Goal: Task Accomplishment & Management: Use online tool/utility

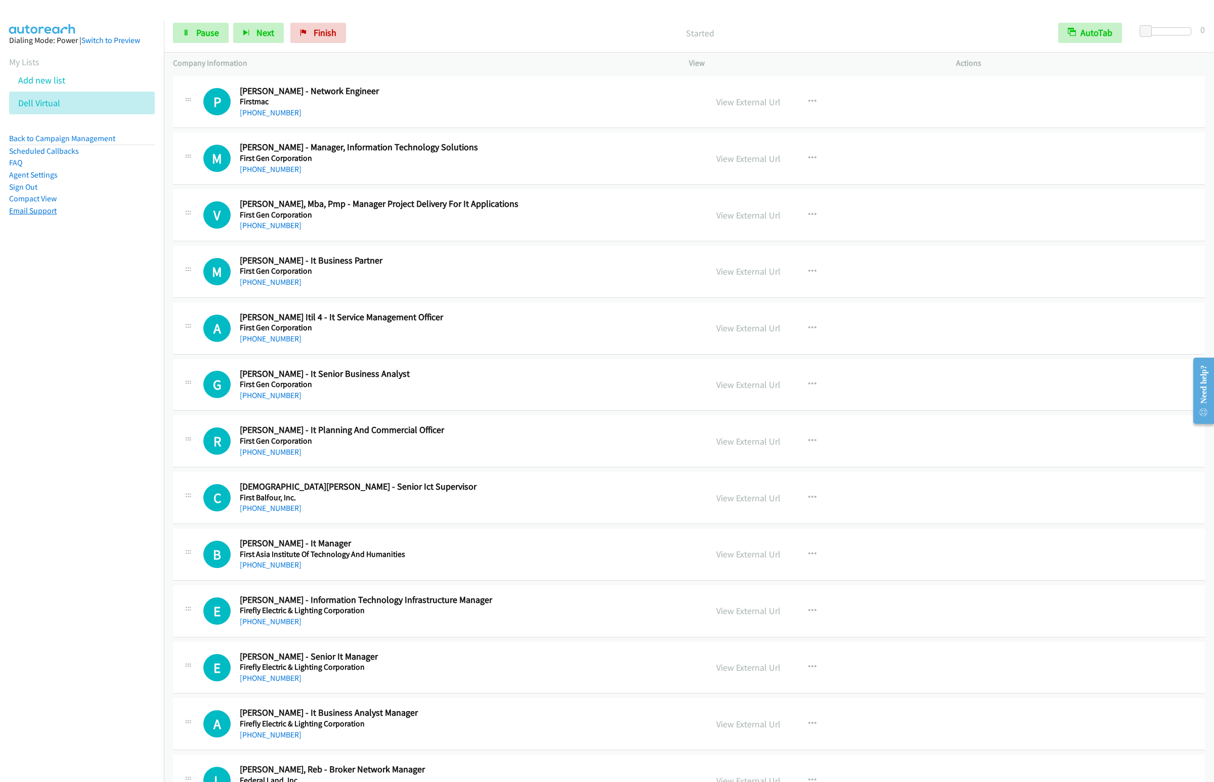
scroll to position [2395, 0]
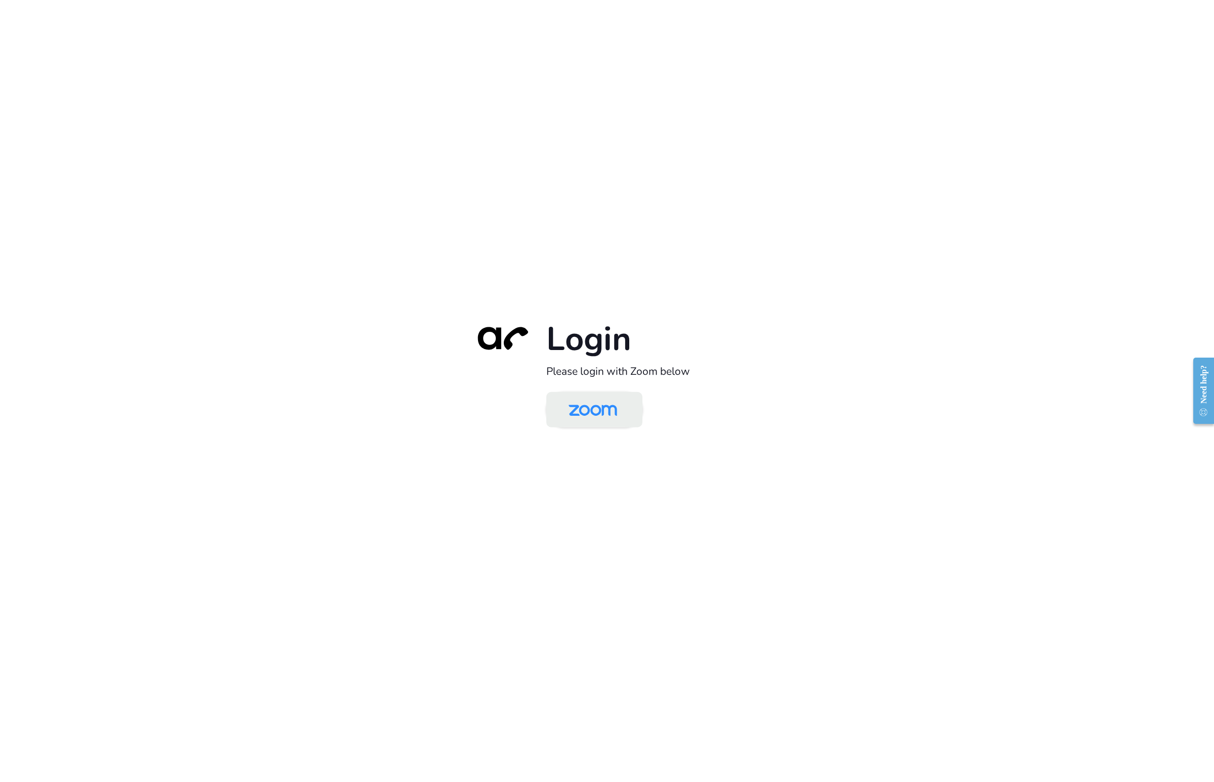
click at [558, 418] on img at bounding box center [593, 410] width 70 height 33
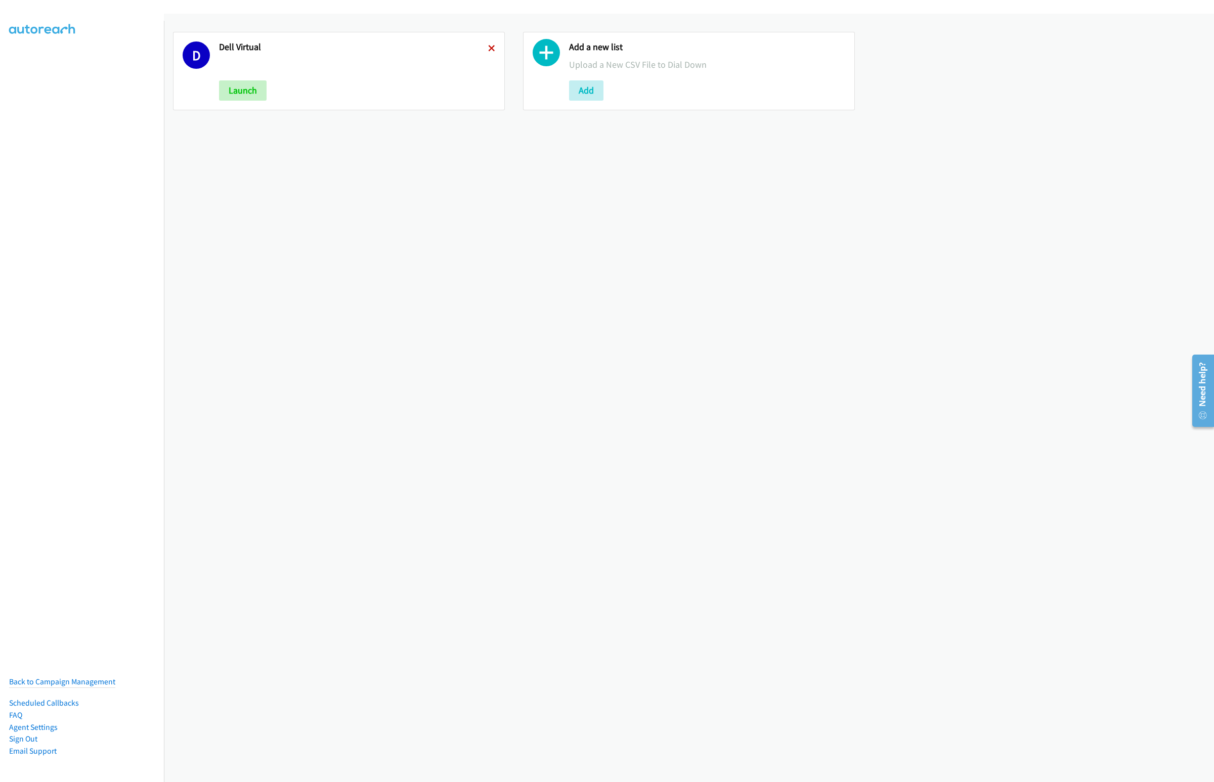
click at [491, 46] on icon at bounding box center [491, 49] width 7 height 7
click at [235, 93] on button "Add" at bounding box center [236, 90] width 34 height 20
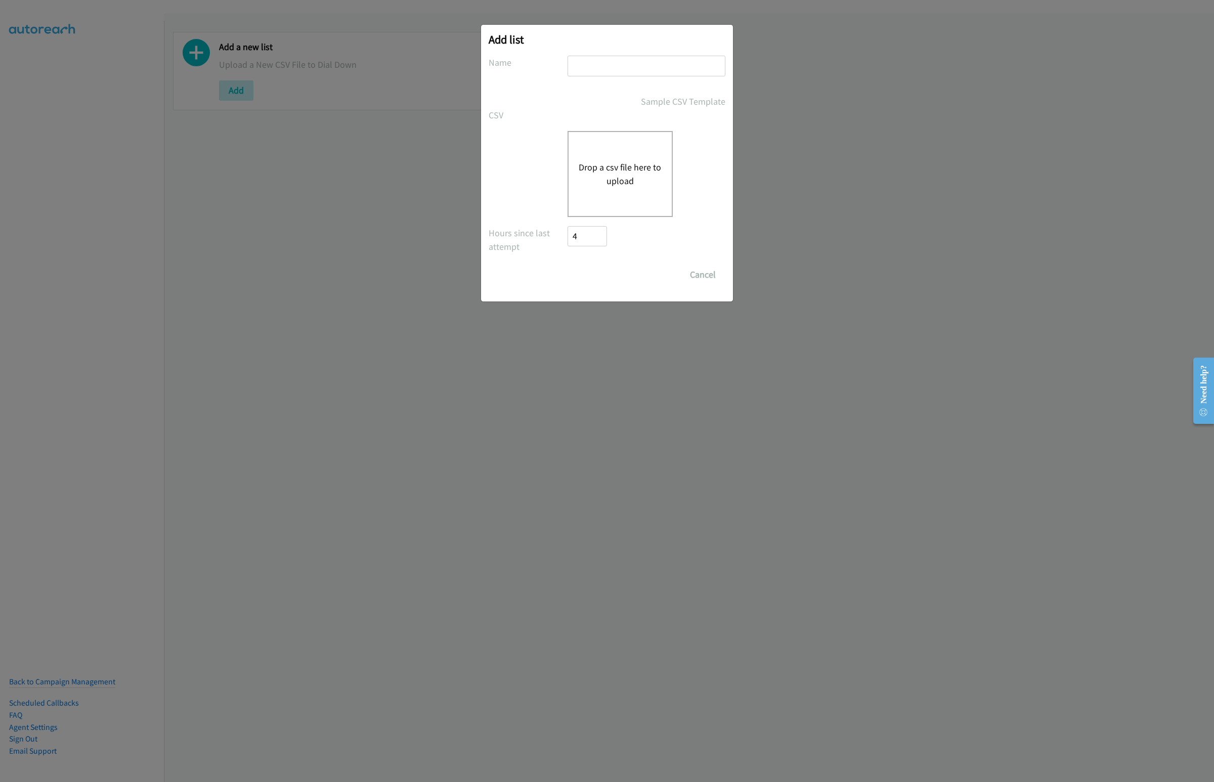
click at [601, 70] on input "text" at bounding box center [647, 66] width 158 height 21
type input "Dell Virtual"
click at [608, 199] on div "Drop a csv file here to upload" at bounding box center [620, 174] width 105 height 86
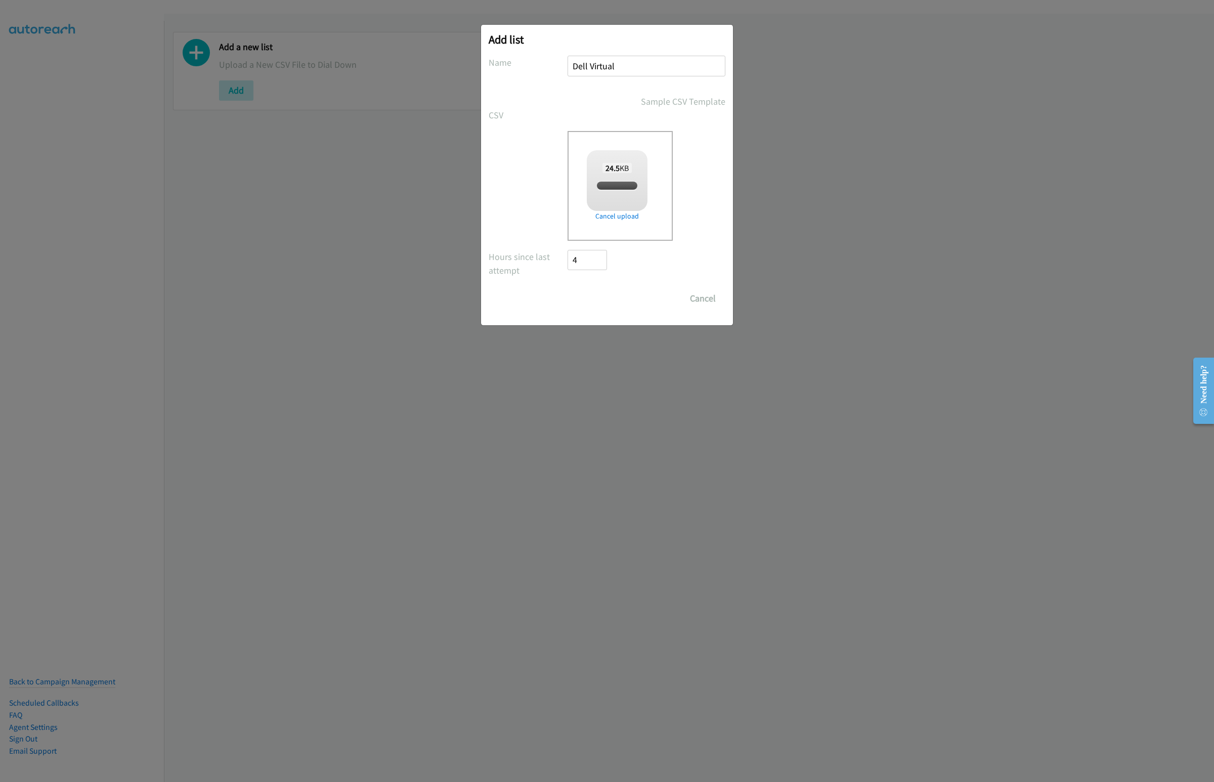
checkbox input "true"
click at [590, 293] on input "Save List" at bounding box center [594, 298] width 53 height 20
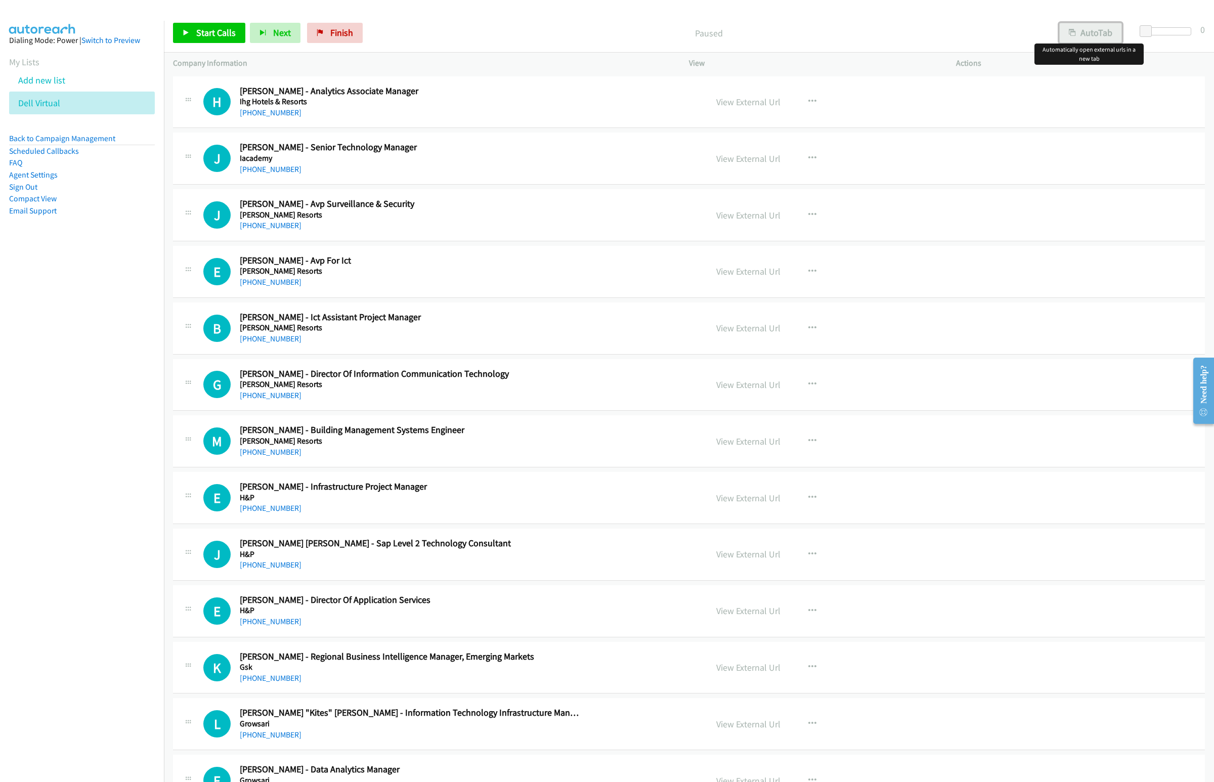
click at [1092, 37] on button "AutoTab" at bounding box center [1090, 33] width 63 height 20
click at [203, 29] on span "Start Calls" at bounding box center [215, 33] width 39 height 12
click at [260, 27] on span "Next" at bounding box center [265, 33] width 18 height 12
click at [1096, 42] on button "AutoTab" at bounding box center [1090, 33] width 63 height 20
click at [278, 26] on button "Next" at bounding box center [275, 33] width 51 height 20
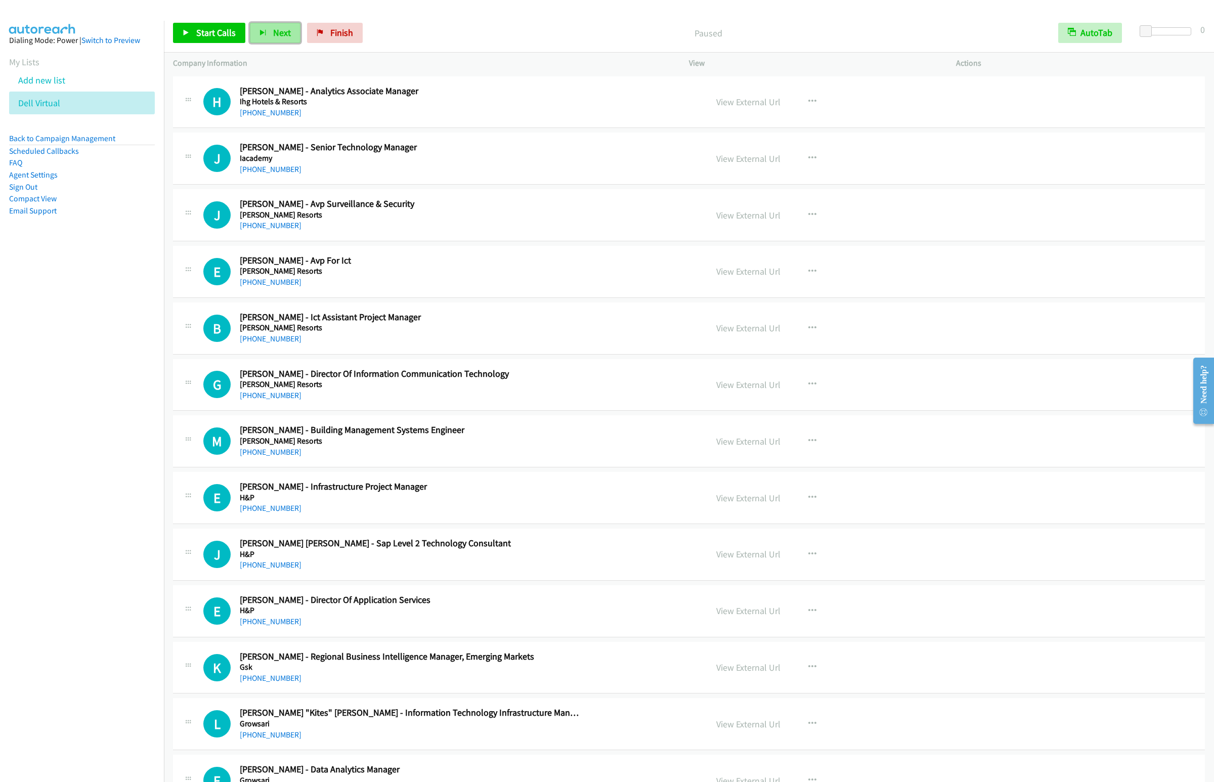
click at [284, 26] on button "Next" at bounding box center [275, 33] width 51 height 20
click at [250, 23] on button "Next" at bounding box center [275, 33] width 51 height 20
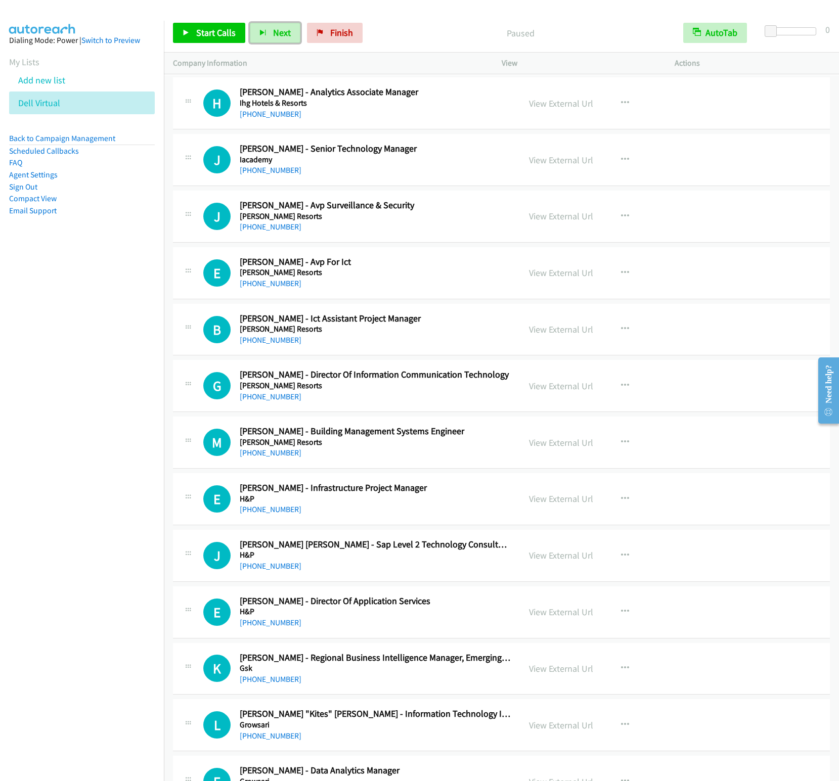
click at [250, 23] on button "Next" at bounding box center [275, 33] width 51 height 20
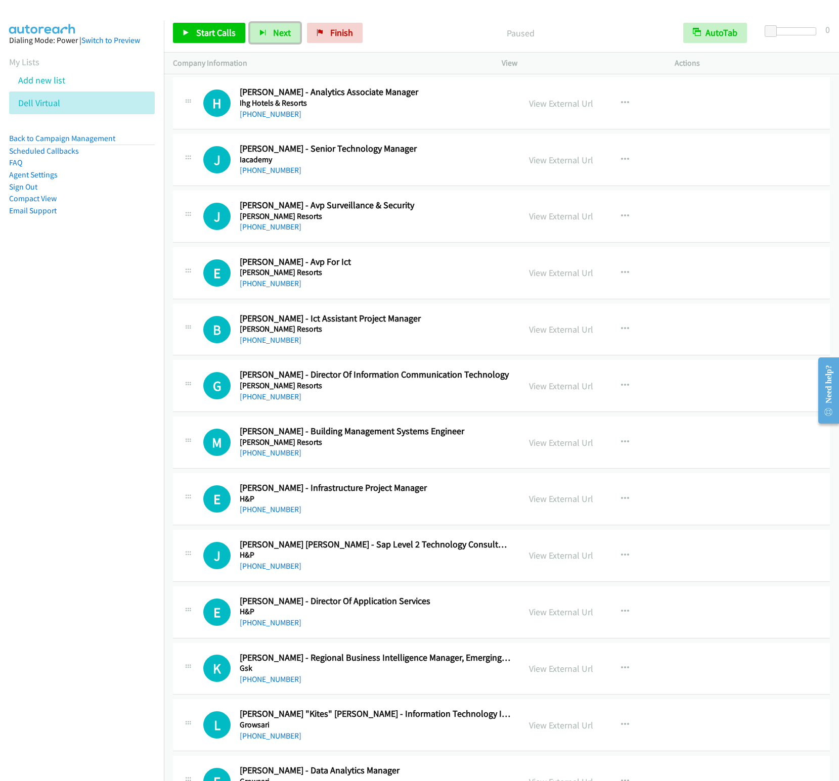
click at [250, 23] on button "Next" at bounding box center [275, 33] width 51 height 20
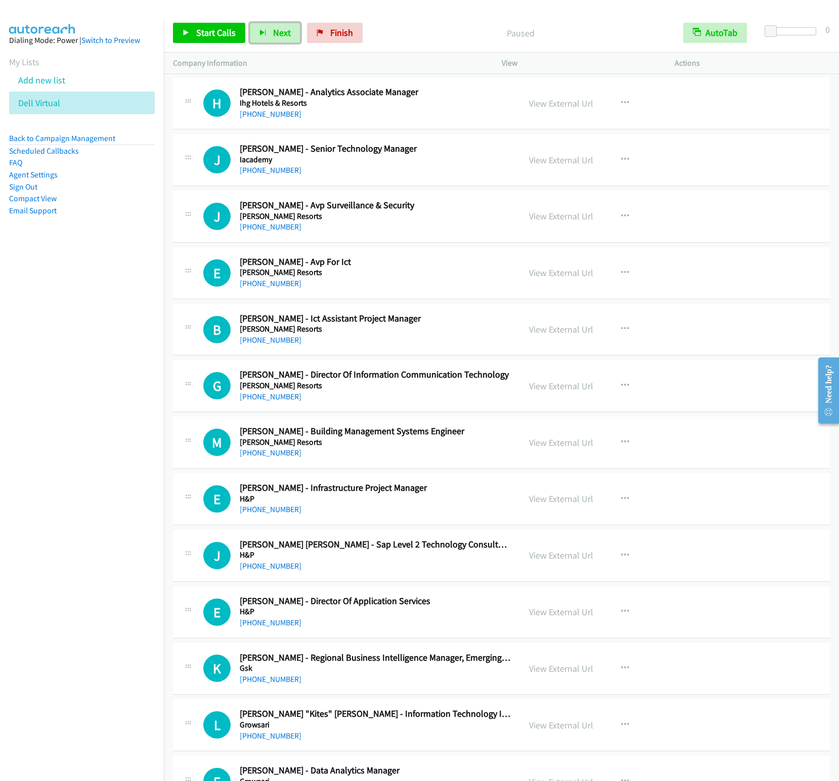
click at [250, 23] on button "Next" at bounding box center [275, 33] width 51 height 20
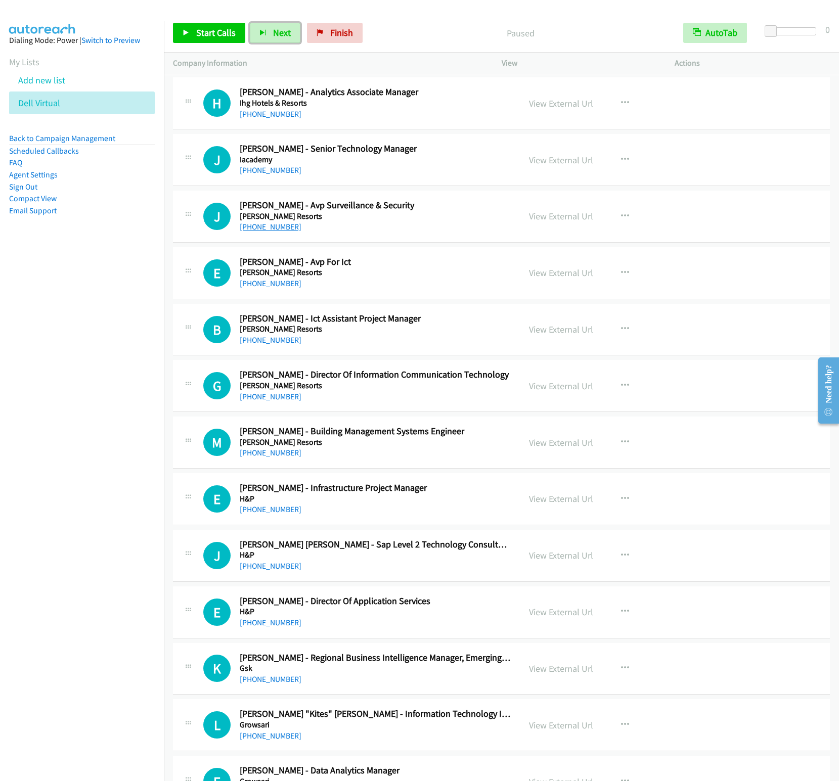
click at [250, 23] on button "Next" at bounding box center [275, 33] width 51 height 20
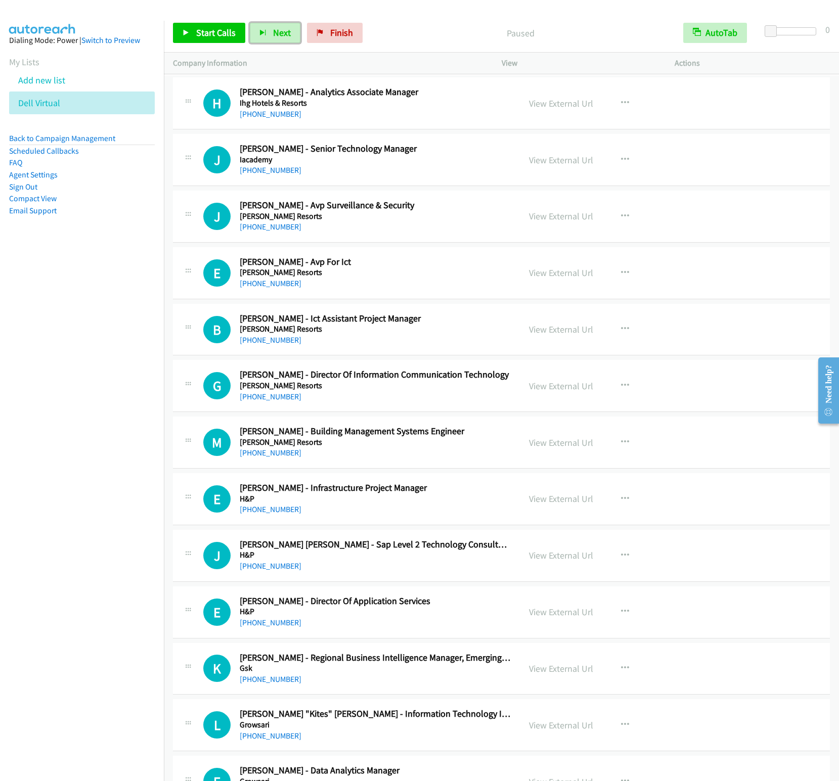
click at [250, 23] on button "Next" at bounding box center [275, 33] width 51 height 20
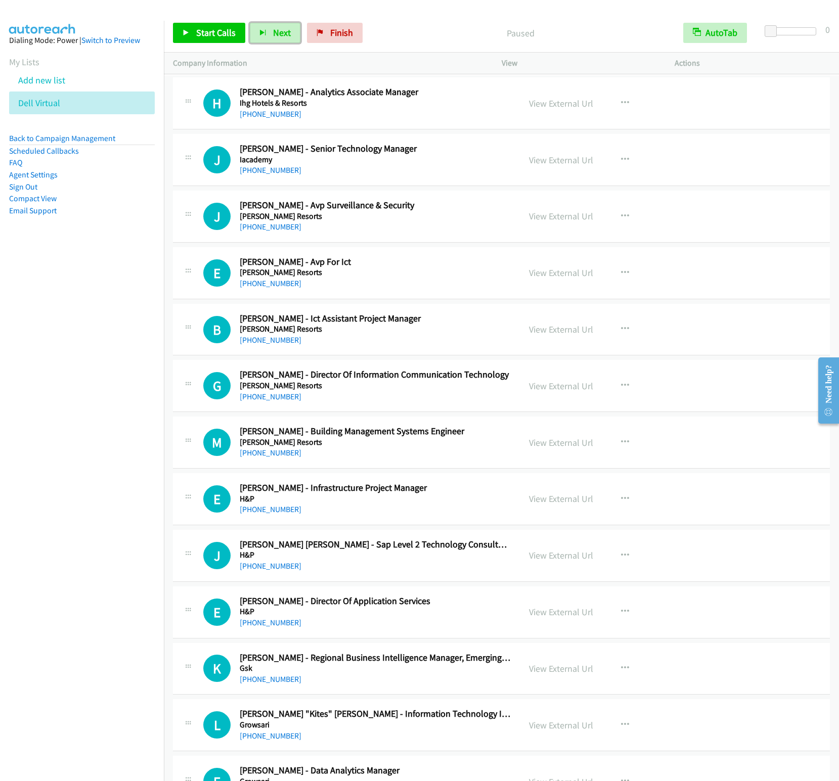
click at [250, 23] on button "Next" at bounding box center [275, 33] width 51 height 20
click at [276, 38] on span "Next" at bounding box center [282, 33] width 18 height 12
click at [250, 23] on button "Next" at bounding box center [275, 33] width 51 height 20
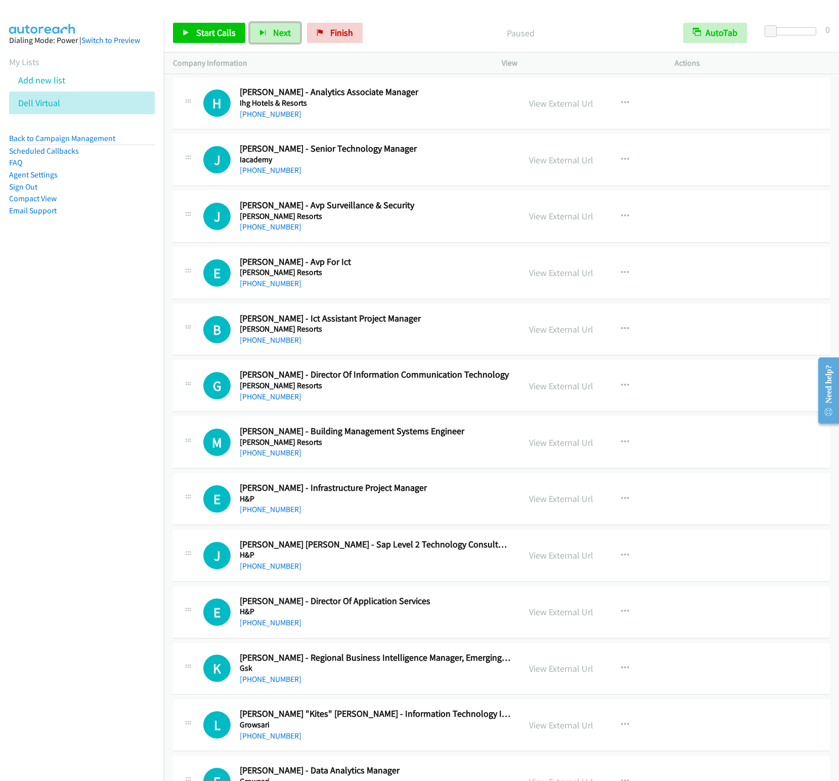
click at [250, 23] on button "Next" at bounding box center [275, 33] width 51 height 20
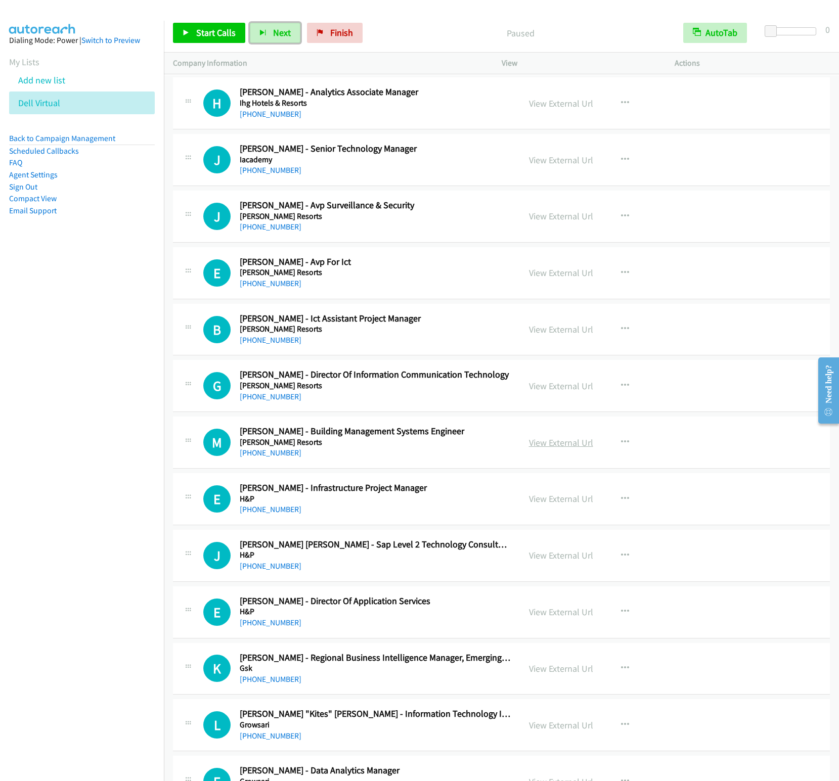
click at [250, 23] on button "Next" at bounding box center [275, 33] width 51 height 20
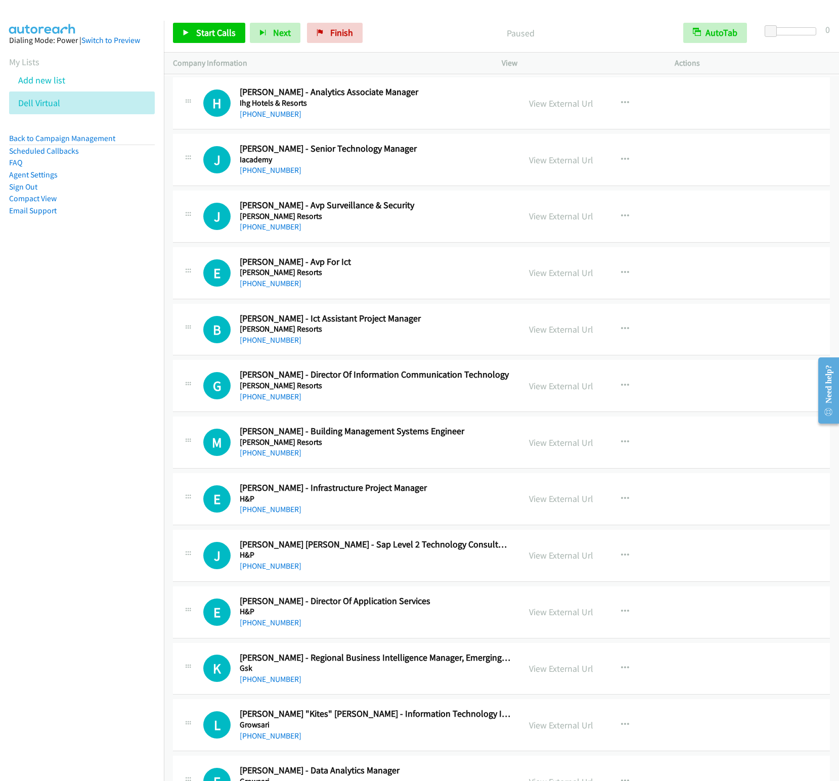
click at [439, 23] on div "Paused" at bounding box center [520, 33] width 307 height 20
click at [287, 36] on span "Next" at bounding box center [282, 33] width 18 height 12
click at [250, 23] on button "Next" at bounding box center [275, 33] width 51 height 20
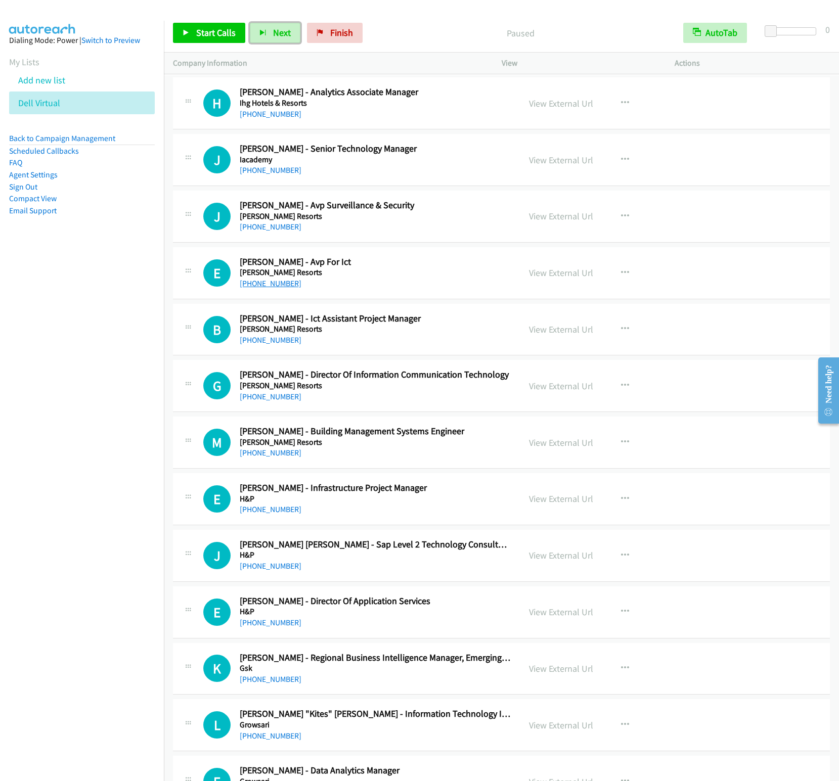
click at [250, 23] on button "Next" at bounding box center [275, 33] width 51 height 20
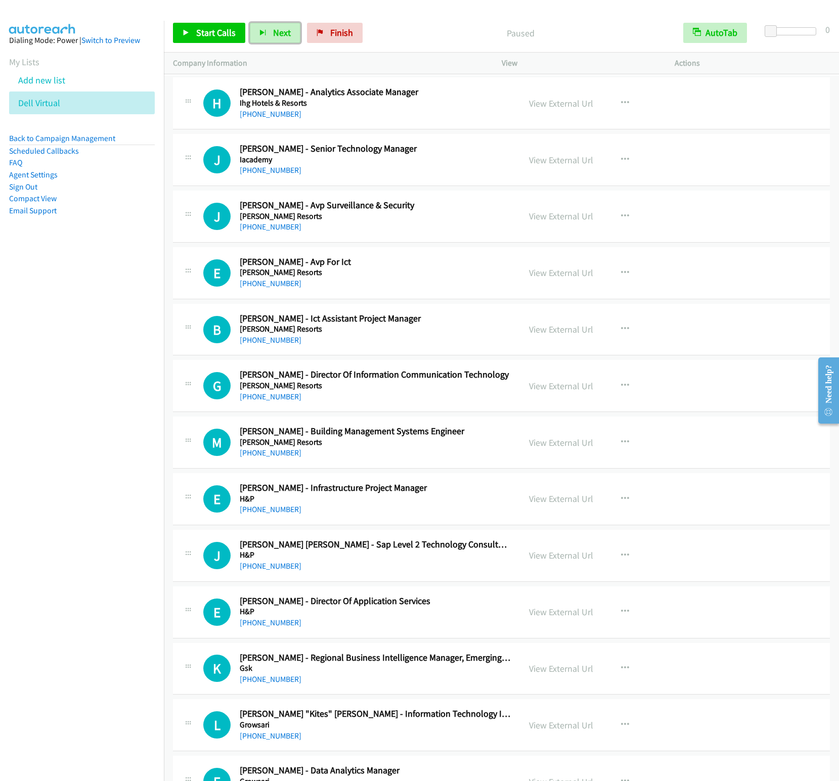
click at [250, 23] on button "Next" at bounding box center [275, 33] width 51 height 20
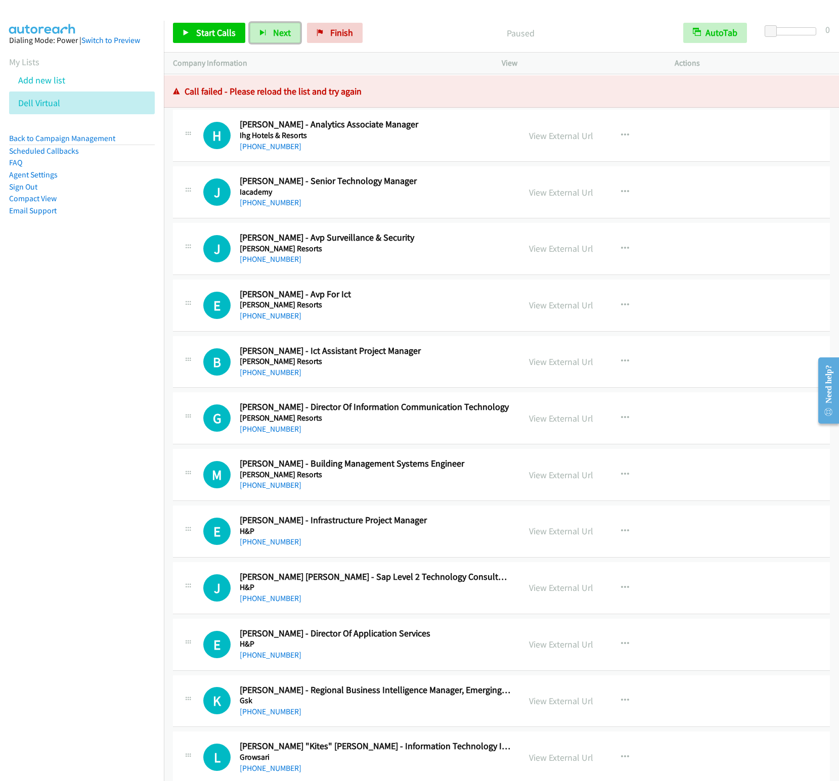
click at [250, 23] on button "Next" at bounding box center [275, 33] width 51 height 20
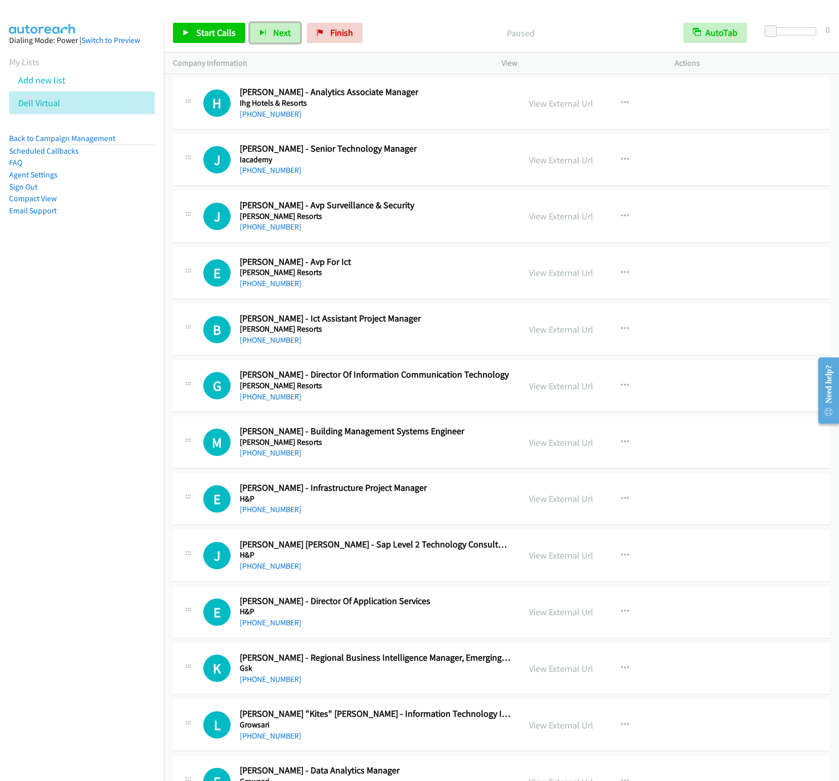
click at [250, 23] on button "Next" at bounding box center [275, 33] width 51 height 20
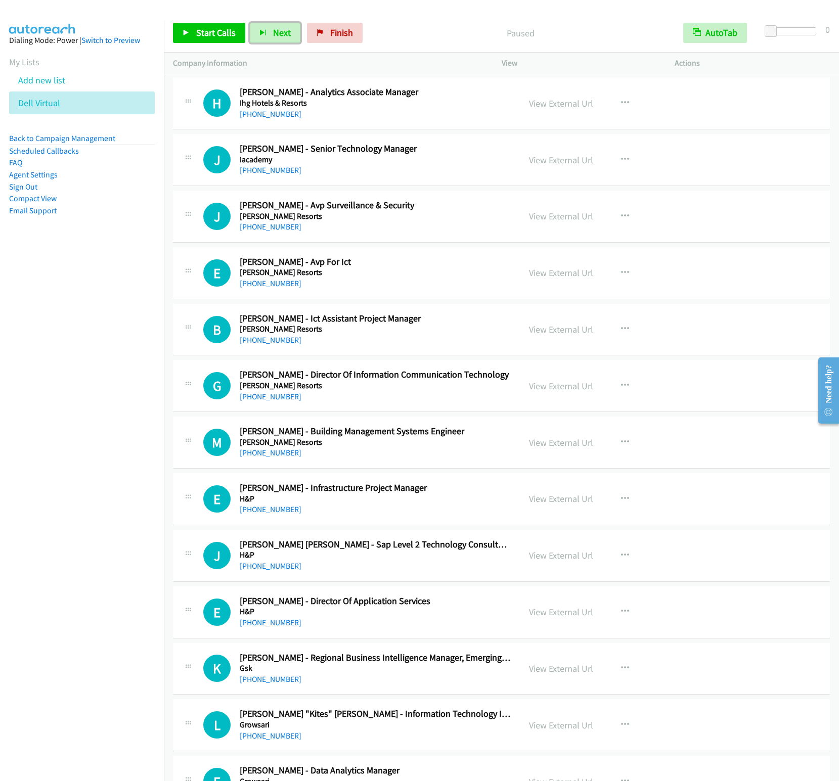
click at [250, 23] on button "Next" at bounding box center [275, 33] width 51 height 20
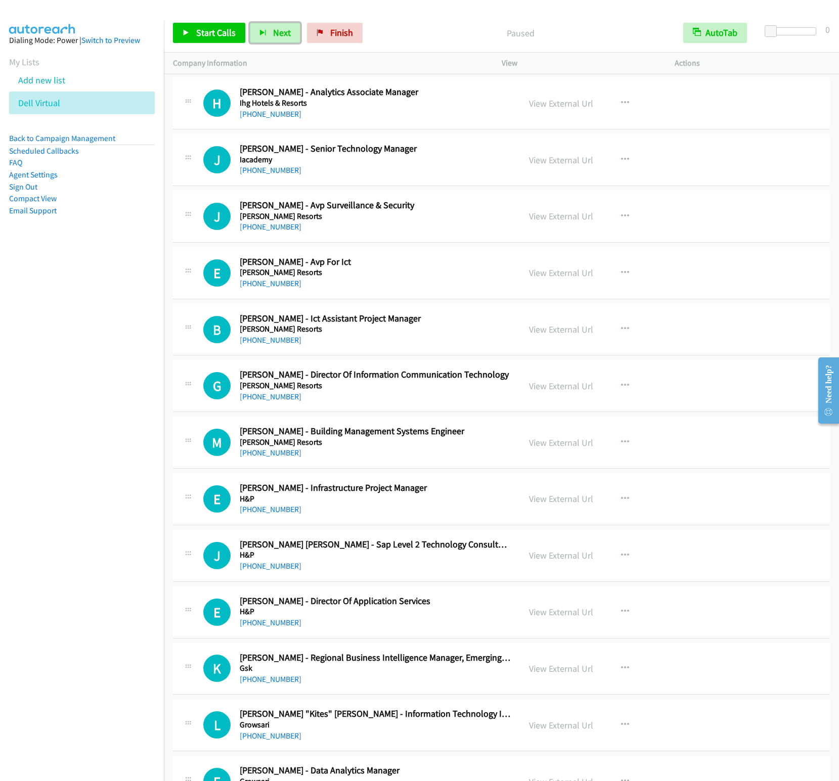
click at [250, 23] on button "Next" at bounding box center [275, 33] width 51 height 20
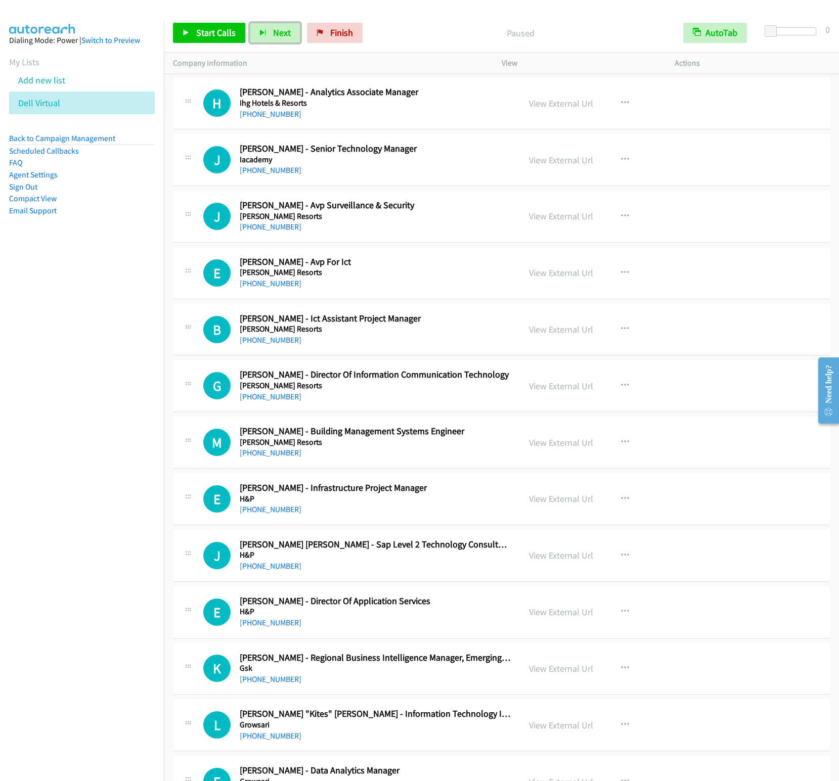
click at [250, 23] on button "Next" at bounding box center [275, 33] width 51 height 20
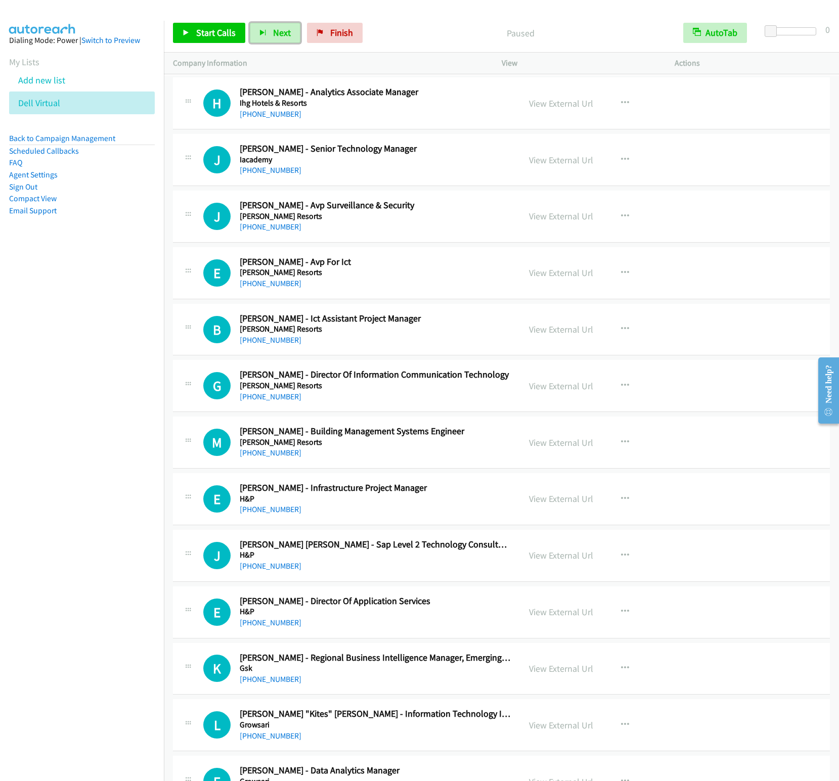
click at [250, 23] on button "Next" at bounding box center [275, 33] width 51 height 20
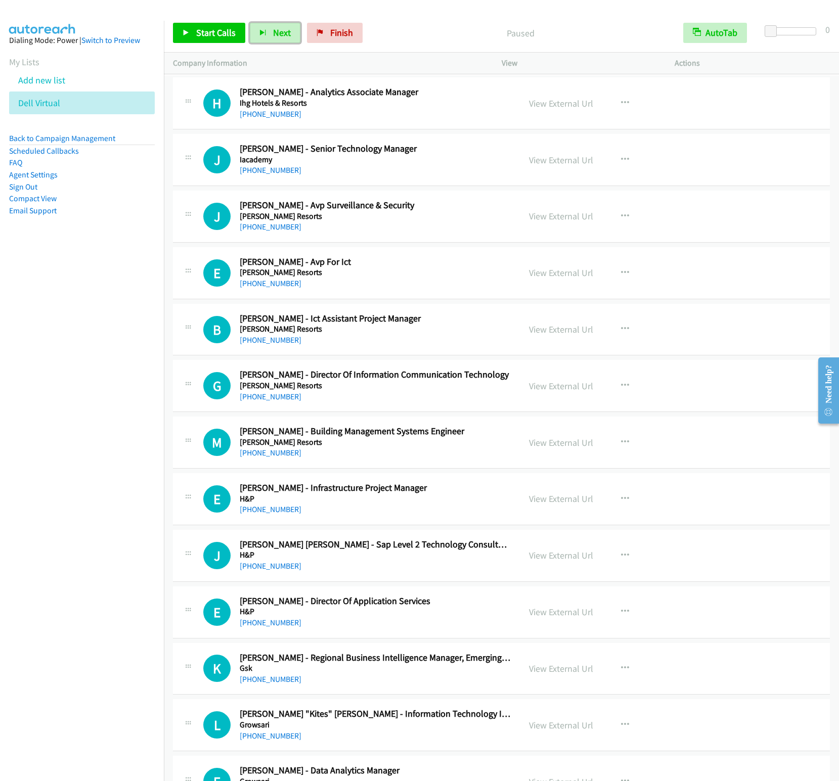
click at [250, 23] on button "Next" at bounding box center [275, 33] width 51 height 20
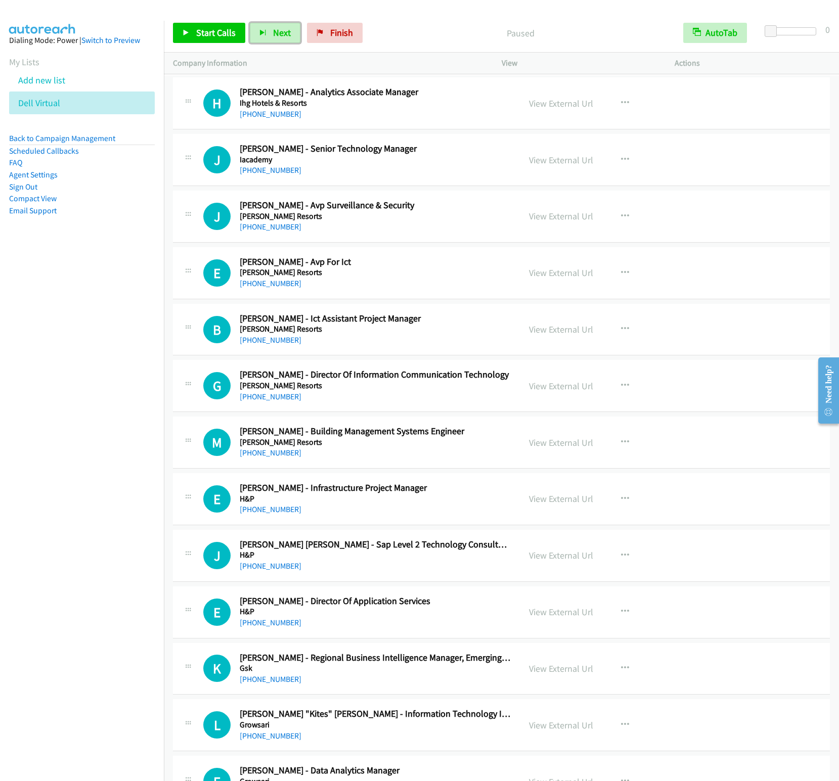
click at [250, 23] on button "Next" at bounding box center [275, 33] width 51 height 20
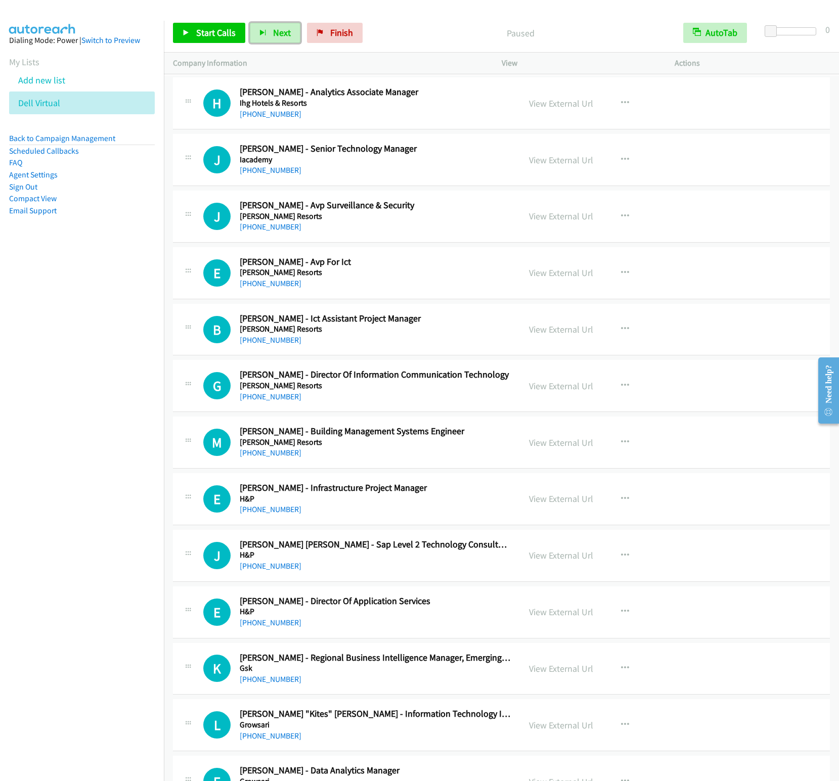
click at [250, 23] on button "Next" at bounding box center [275, 33] width 51 height 20
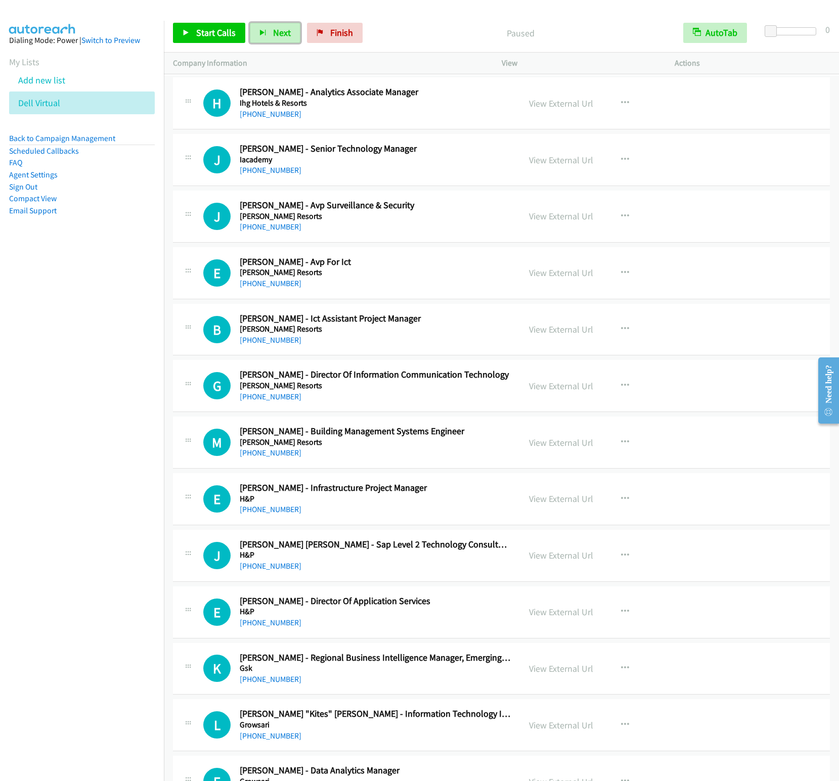
click at [250, 23] on button "Next" at bounding box center [275, 33] width 51 height 20
click at [273, 37] on span "Next" at bounding box center [282, 33] width 18 height 12
click at [277, 38] on button "Next" at bounding box center [275, 33] width 51 height 20
click at [278, 40] on button "Next" at bounding box center [275, 33] width 51 height 20
click at [266, 30] on icon "button" at bounding box center [262, 33] width 7 height 7
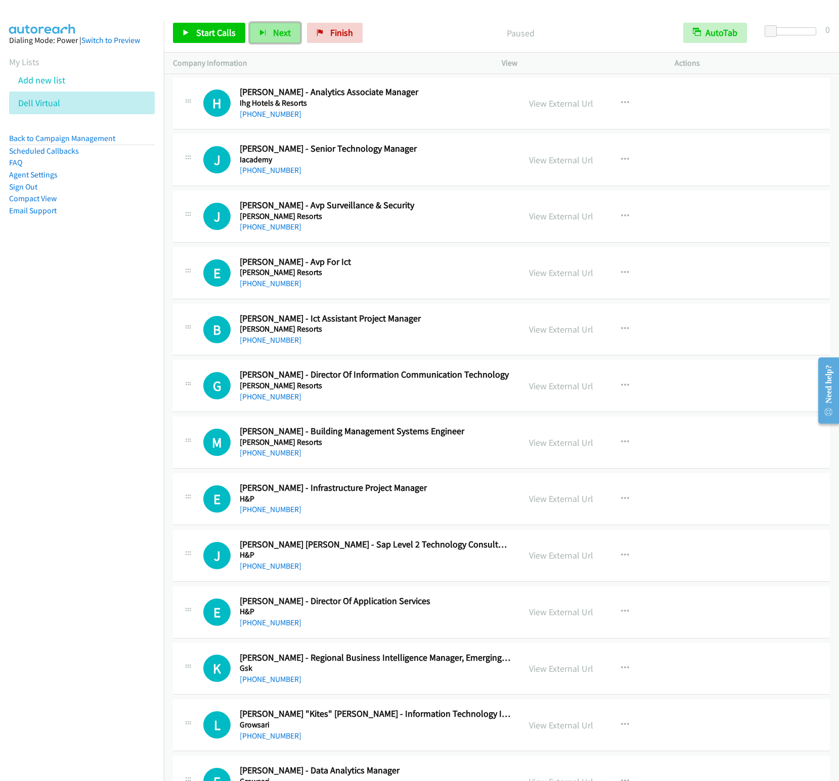
click at [250, 23] on button "Next" at bounding box center [275, 33] width 51 height 20
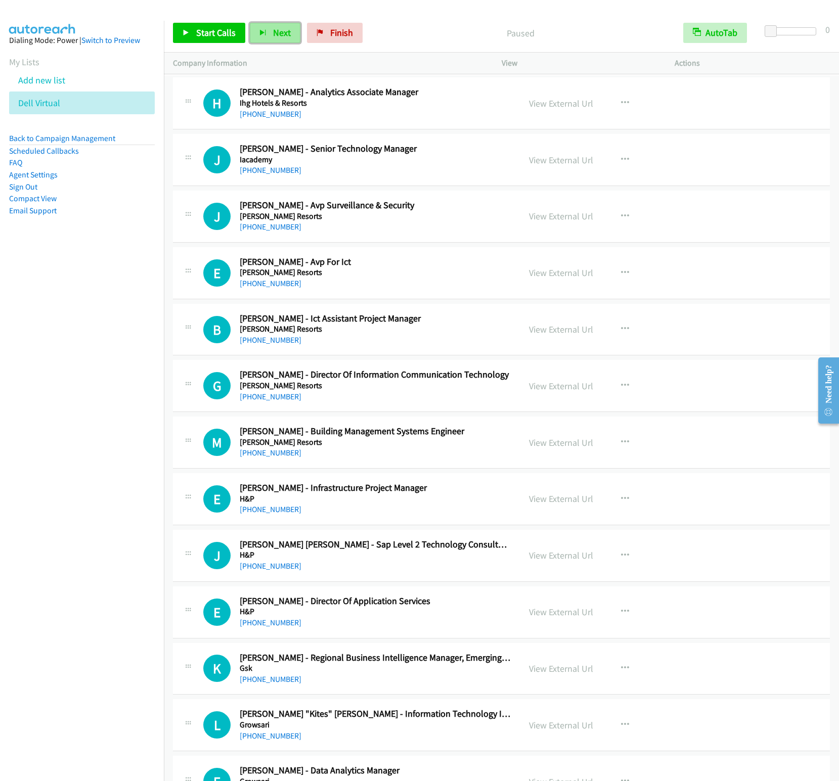
click at [284, 32] on span "Next" at bounding box center [282, 33] width 18 height 12
click at [273, 28] on span "Next" at bounding box center [282, 33] width 18 height 12
click at [250, 23] on button "Next" at bounding box center [275, 33] width 51 height 20
click at [281, 32] on span "Next" at bounding box center [282, 33] width 18 height 12
click at [264, 35] on icon "button" at bounding box center [262, 33] width 7 height 7
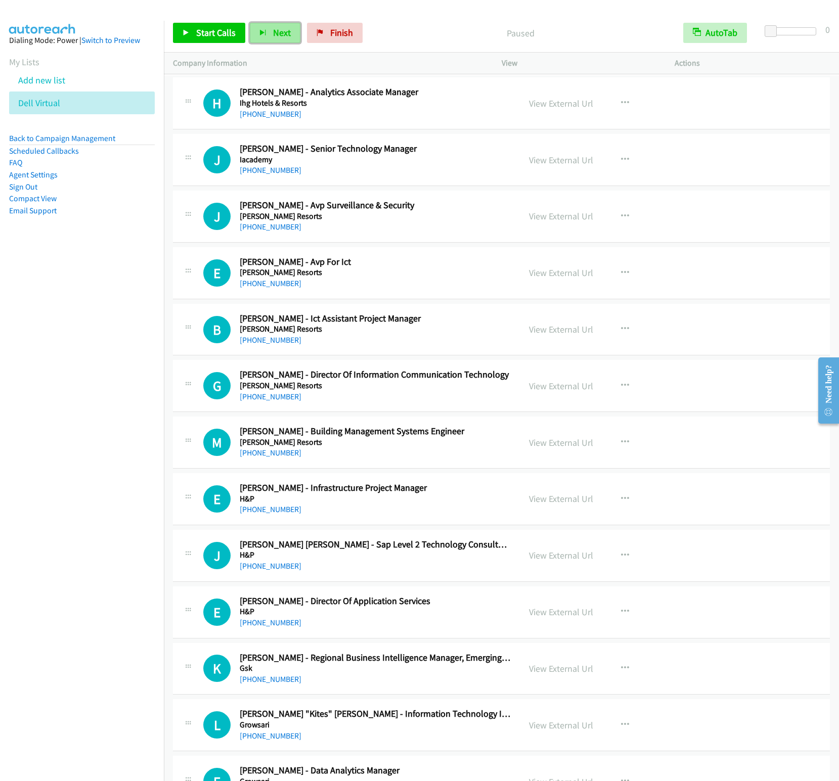
click at [273, 30] on span "Next" at bounding box center [282, 33] width 18 height 12
click at [272, 41] on button "Next" at bounding box center [275, 33] width 51 height 20
click at [259, 33] on icon "button" at bounding box center [262, 33] width 7 height 7
click at [276, 31] on span "Next" at bounding box center [282, 33] width 18 height 12
click at [278, 36] on span "Next" at bounding box center [282, 33] width 18 height 12
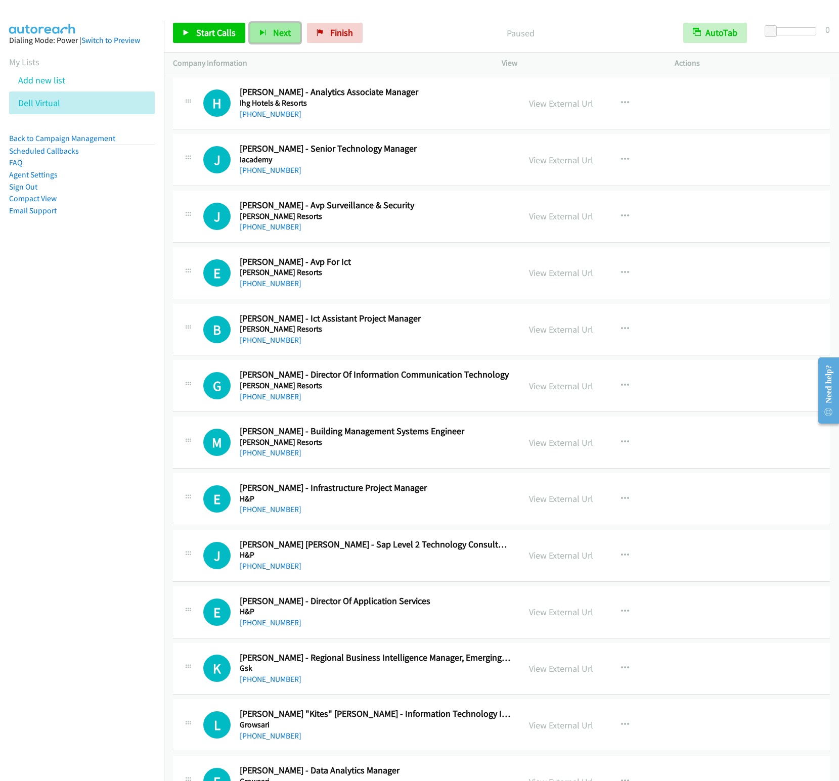
click at [273, 32] on span "Next" at bounding box center [282, 33] width 18 height 12
click at [275, 40] on button "Next" at bounding box center [275, 33] width 51 height 20
click at [263, 30] on icon "button" at bounding box center [262, 33] width 7 height 7
click at [276, 38] on span "Next" at bounding box center [282, 33] width 18 height 12
click at [280, 33] on span "Next" at bounding box center [282, 33] width 18 height 12
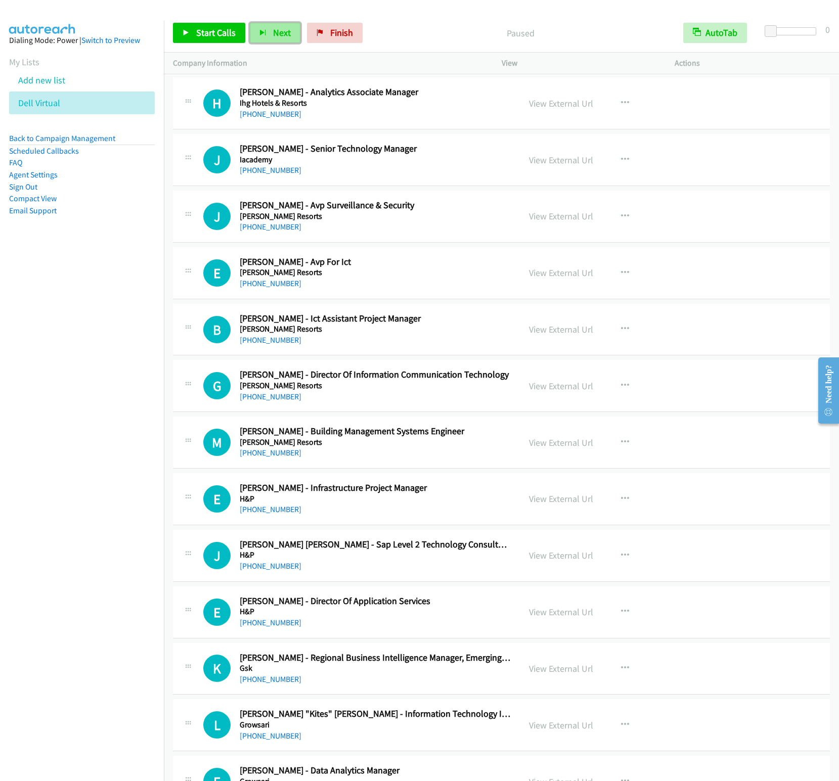
click at [268, 35] on button "Next" at bounding box center [275, 33] width 51 height 20
click at [274, 37] on span "Next" at bounding box center [282, 33] width 18 height 12
click at [274, 36] on span "Next" at bounding box center [282, 33] width 18 height 12
click at [268, 32] on button "Next" at bounding box center [275, 33] width 51 height 20
click at [268, 37] on button "Next" at bounding box center [275, 33] width 51 height 20
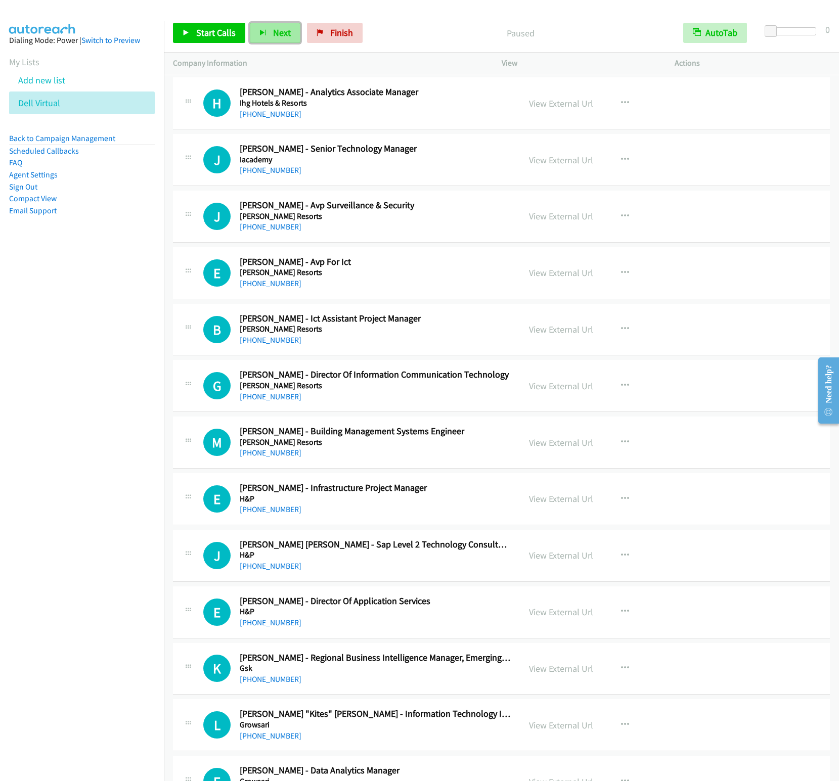
click at [273, 32] on span "Next" at bounding box center [282, 33] width 18 height 12
click at [270, 31] on button "Next" at bounding box center [275, 33] width 51 height 20
click at [261, 32] on icon "button" at bounding box center [262, 33] width 7 height 7
click at [269, 35] on button "Next" at bounding box center [275, 33] width 51 height 20
click at [278, 35] on span "Next" at bounding box center [282, 33] width 18 height 12
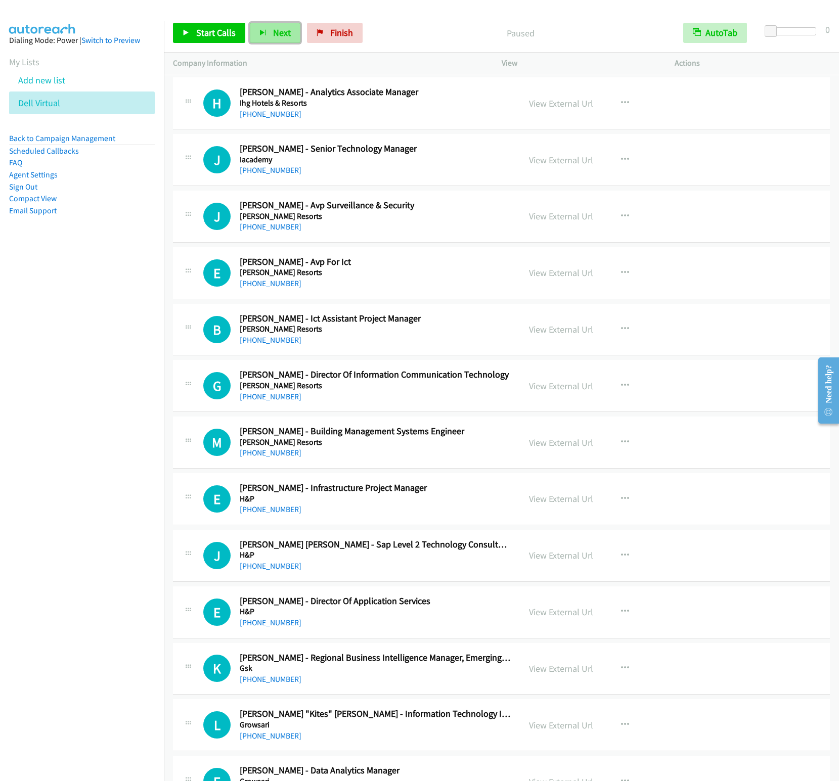
click at [262, 29] on button "Next" at bounding box center [275, 33] width 51 height 20
click at [273, 32] on span "Next" at bounding box center [282, 33] width 18 height 12
click at [271, 32] on button "Next" at bounding box center [275, 33] width 51 height 20
click at [269, 38] on button "Next" at bounding box center [275, 33] width 51 height 20
click at [267, 29] on button "Next" at bounding box center [275, 33] width 51 height 20
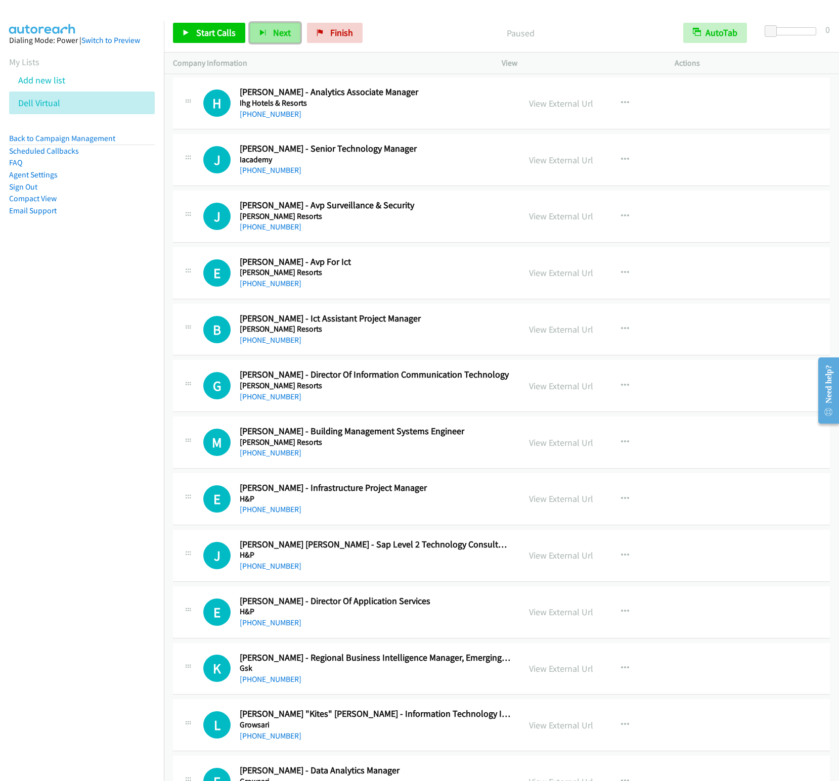
click at [279, 37] on span "Next" at bounding box center [282, 33] width 18 height 12
click at [271, 32] on button "Next" at bounding box center [275, 33] width 51 height 20
click at [269, 33] on button "Next" at bounding box center [275, 33] width 51 height 20
click at [281, 37] on span "Next" at bounding box center [282, 33] width 18 height 12
click at [264, 31] on icon "button" at bounding box center [262, 33] width 7 height 7
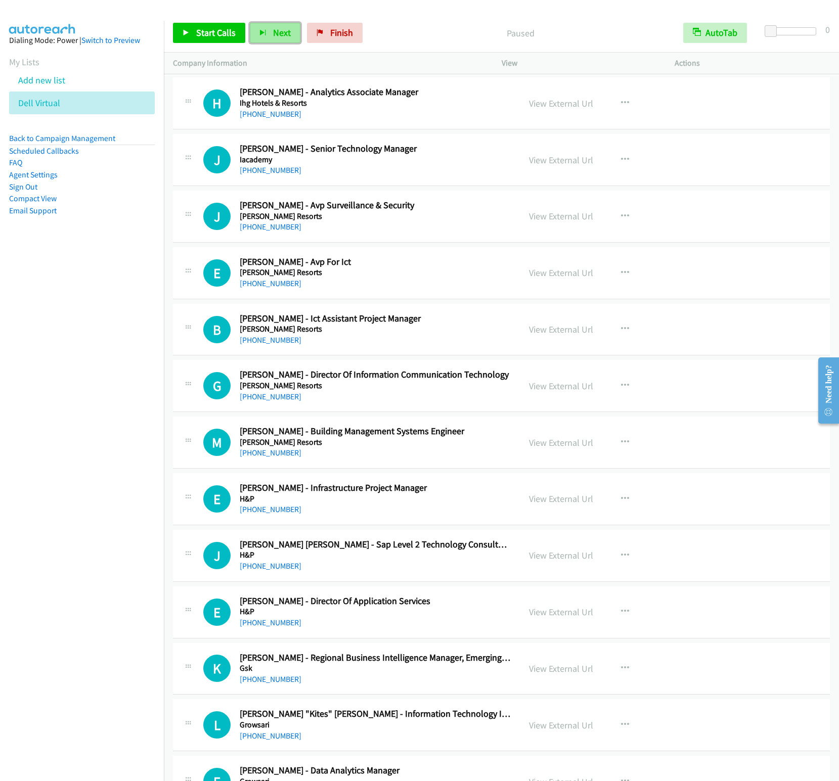
click at [273, 32] on span "Next" at bounding box center [282, 33] width 18 height 12
click at [270, 34] on button "Next" at bounding box center [275, 33] width 51 height 20
click at [278, 35] on span "Next" at bounding box center [282, 33] width 18 height 12
click at [277, 34] on span "Next" at bounding box center [282, 33] width 18 height 12
click at [276, 38] on span "Next" at bounding box center [282, 33] width 18 height 12
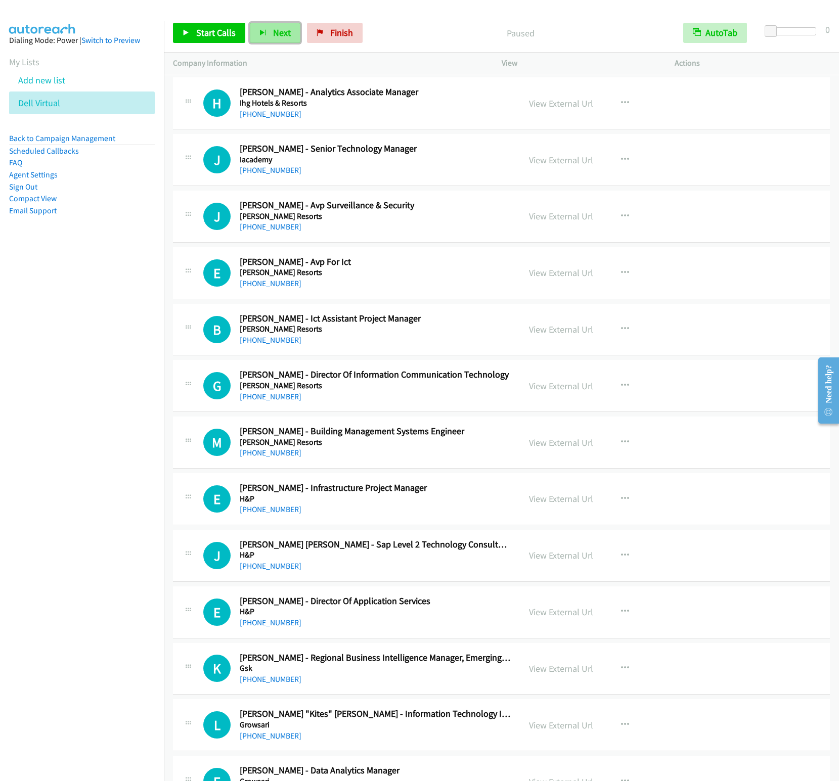
click at [266, 33] on button "Next" at bounding box center [275, 33] width 51 height 20
click at [270, 29] on button "Next" at bounding box center [275, 33] width 51 height 20
click at [274, 35] on span "Next" at bounding box center [282, 33] width 18 height 12
click at [275, 34] on span "Next" at bounding box center [282, 33] width 18 height 12
click at [278, 31] on span "Next" at bounding box center [282, 33] width 18 height 12
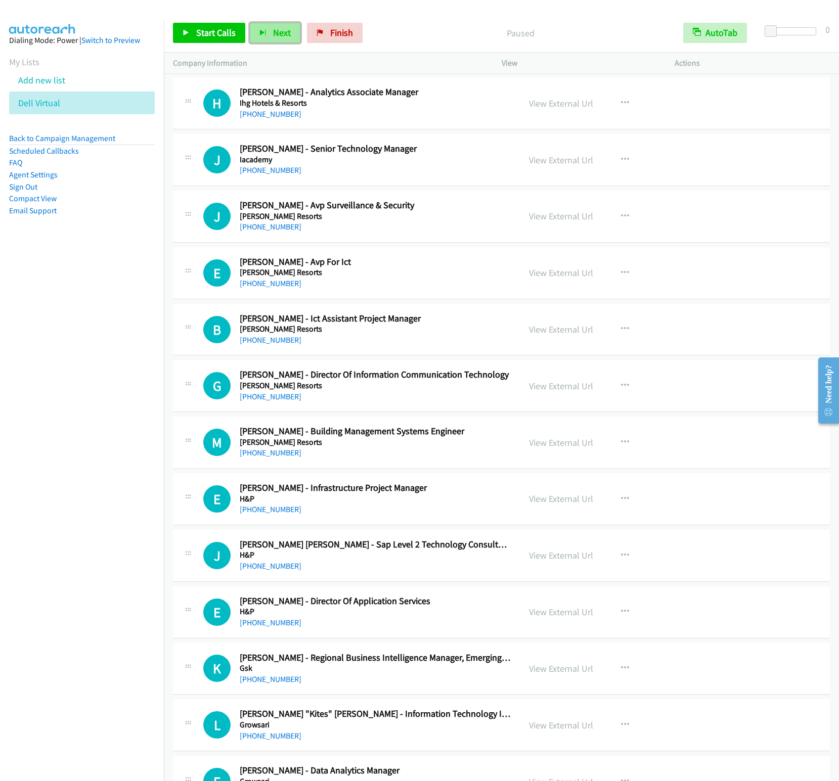
click at [275, 33] on span "Next" at bounding box center [282, 33] width 18 height 12
click at [280, 37] on span "Next" at bounding box center [282, 33] width 18 height 12
click at [250, 23] on button "Next" at bounding box center [275, 33] width 51 height 20
click at [265, 23] on button "Next" at bounding box center [275, 33] width 51 height 20
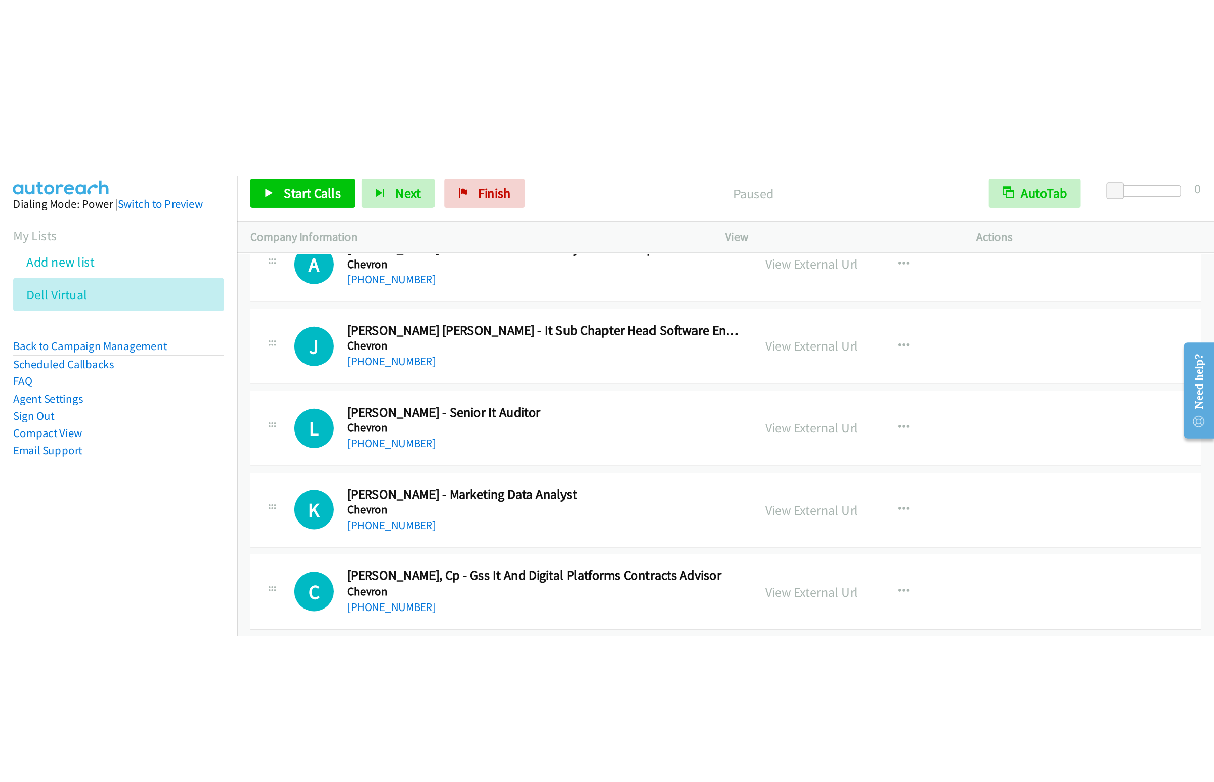
scroll to position [6751, 0]
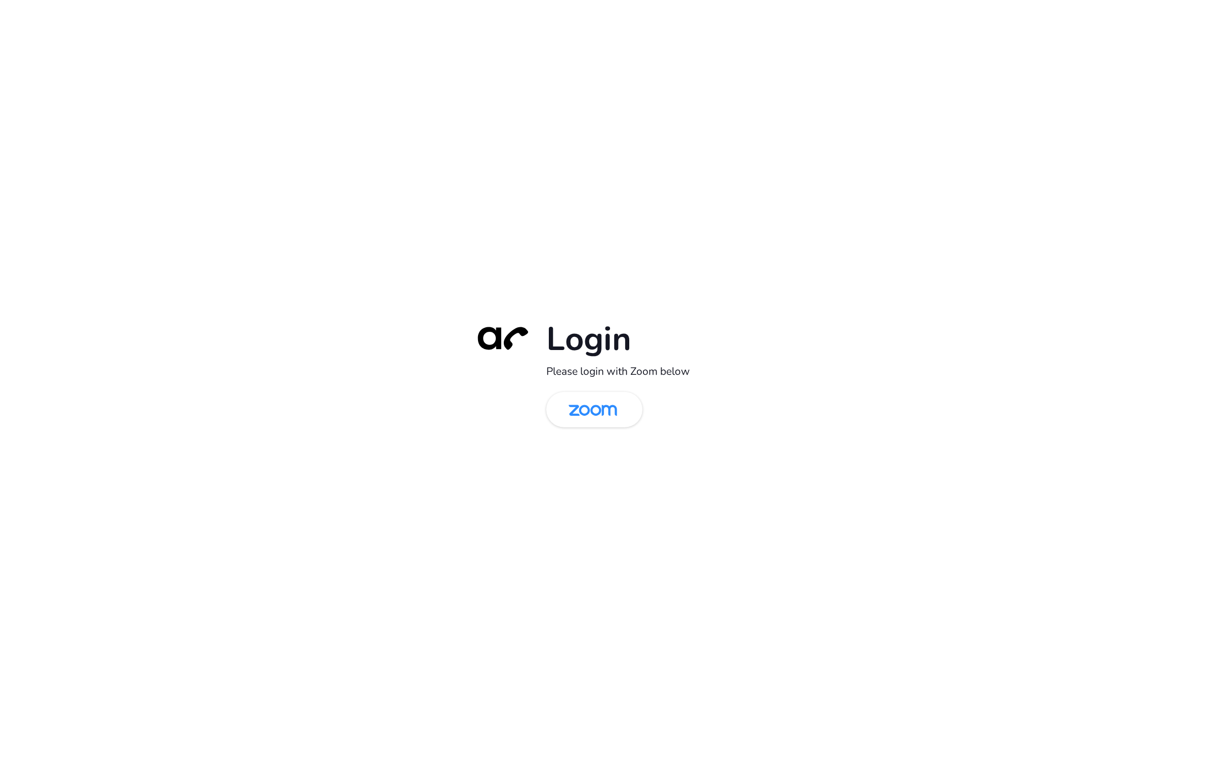
drag, startPoint x: 583, startPoint y: 409, endPoint x: 502, endPoint y: 321, distance: 119.6
click at [583, 409] on img at bounding box center [593, 410] width 70 height 33
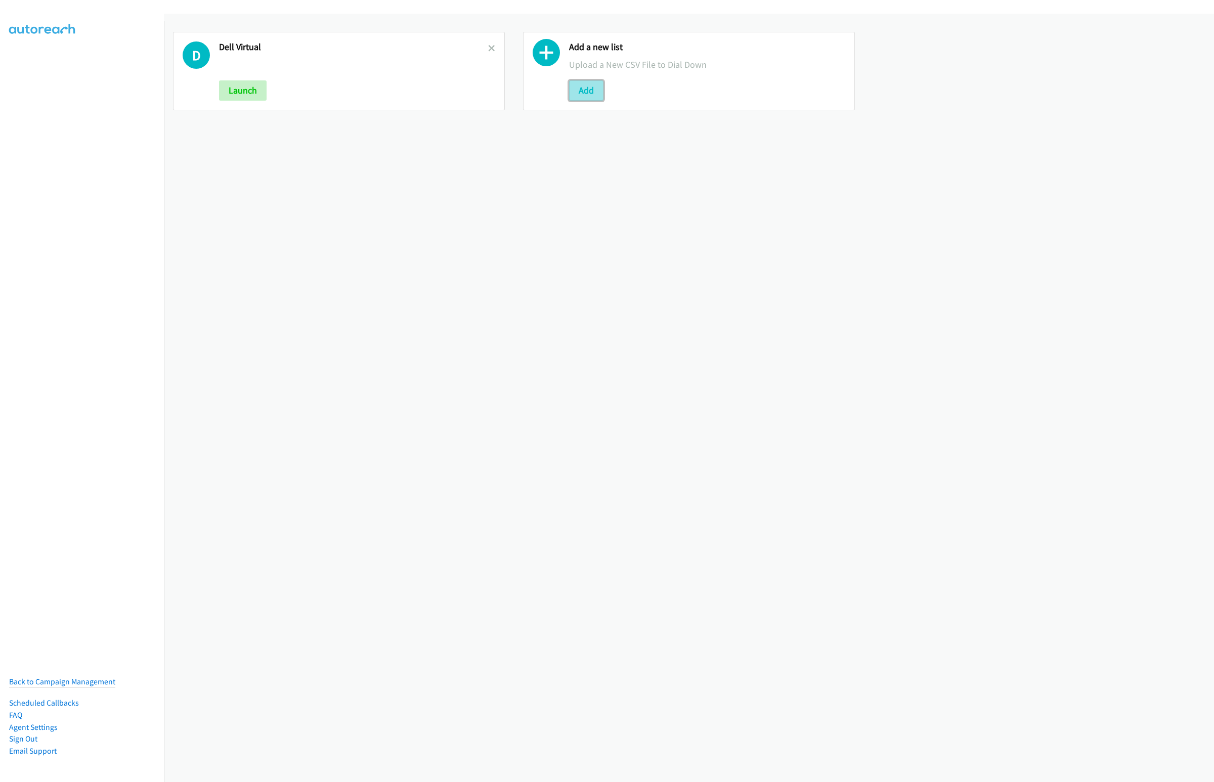
click at [573, 89] on button "Add" at bounding box center [586, 90] width 34 height 20
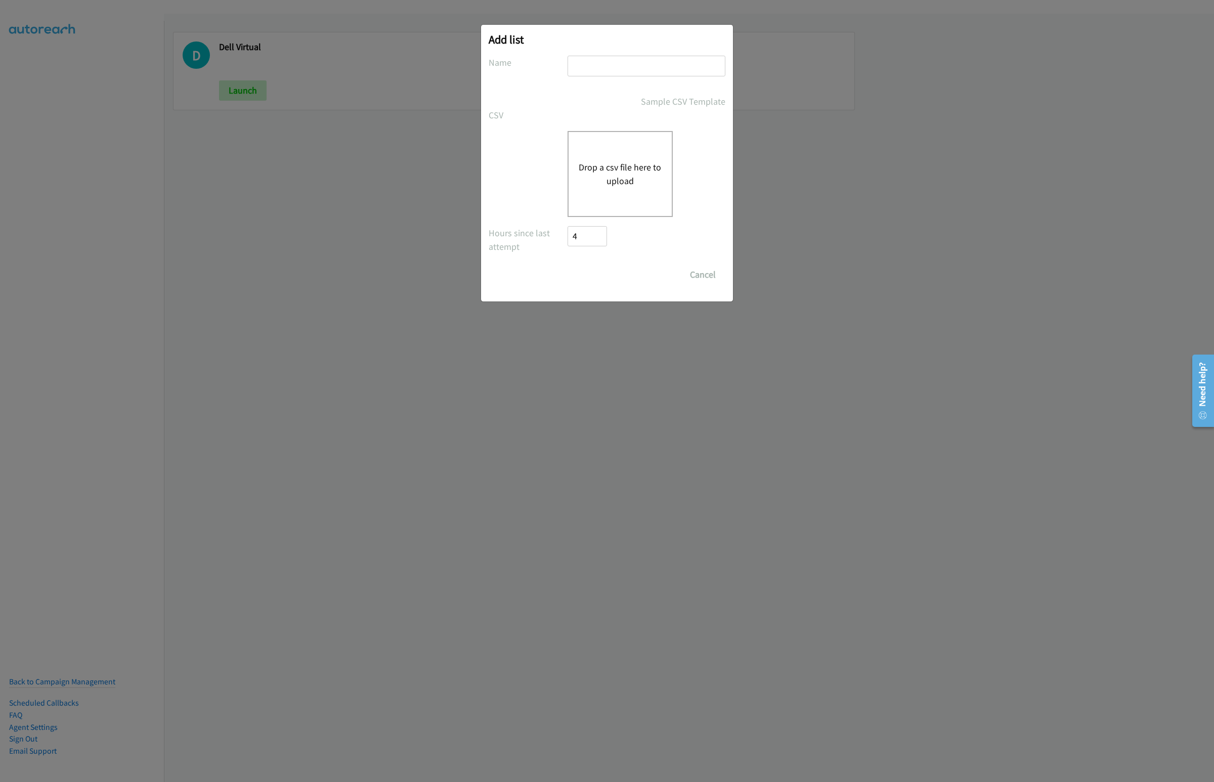
click at [612, 179] on button "Drop a csv file here to upload" at bounding box center [620, 173] width 83 height 27
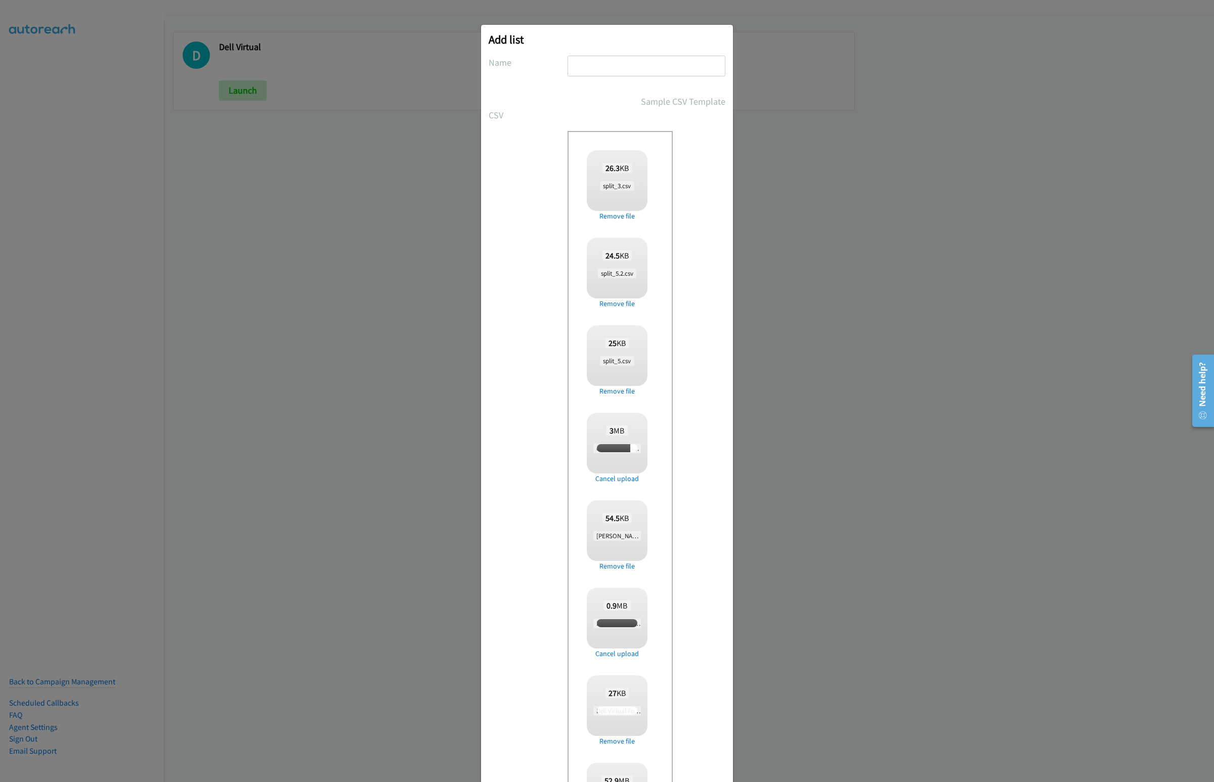
checkbox input "false"
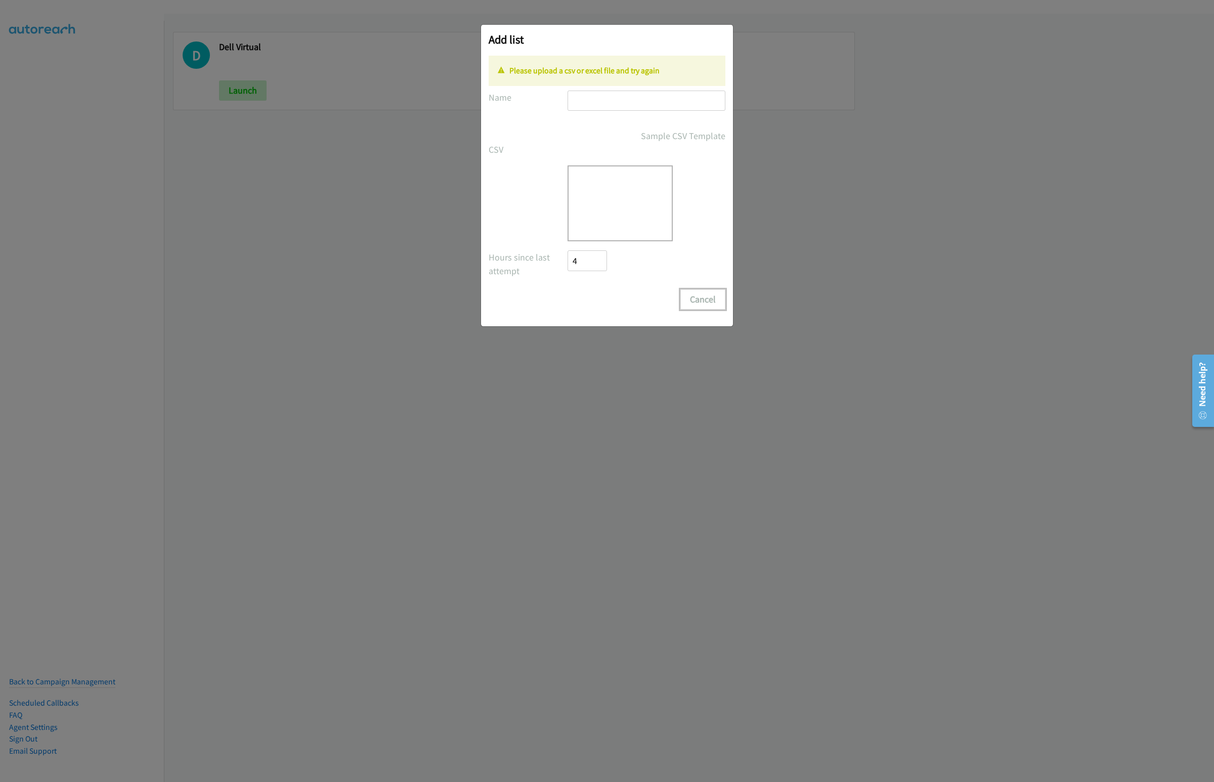
click at [697, 298] on button "Cancel" at bounding box center [702, 299] width 45 height 20
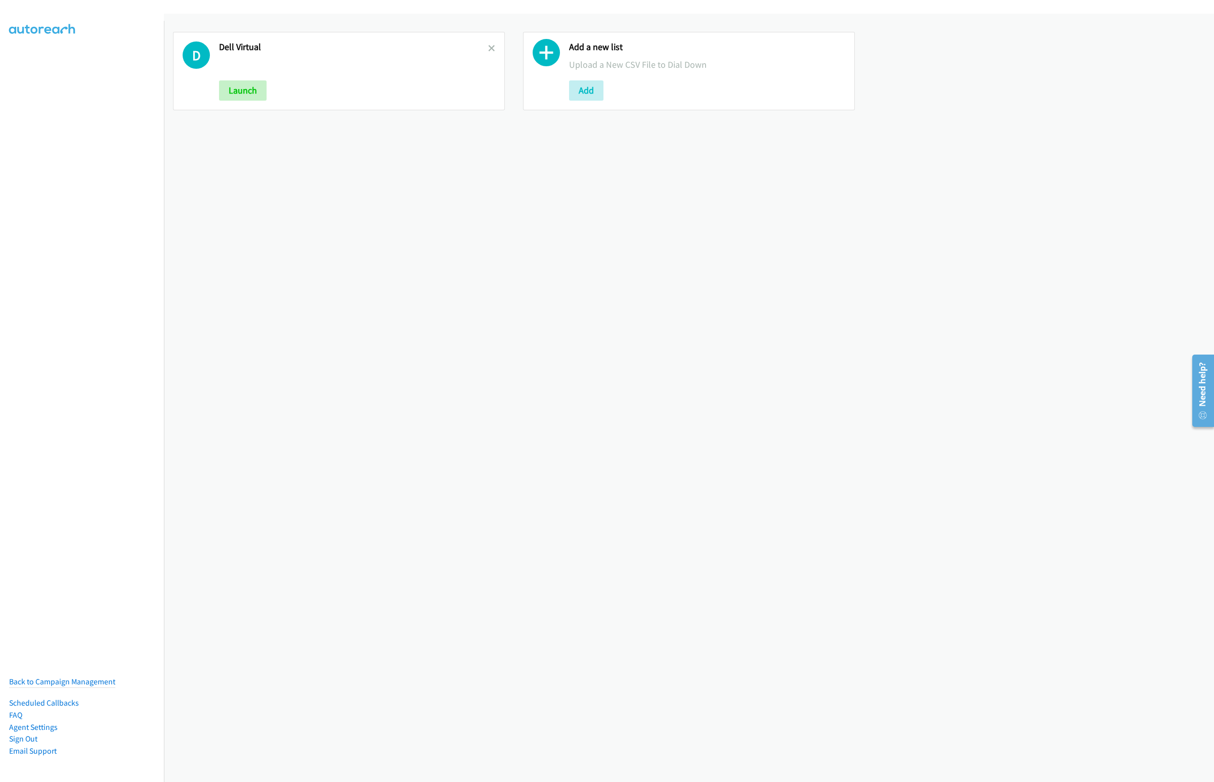
click at [588, 105] on div "Add a new list Upload a New CSV File to Dial Down Add" at bounding box center [689, 71] width 332 height 78
click at [586, 91] on button "Add" at bounding box center [586, 90] width 34 height 20
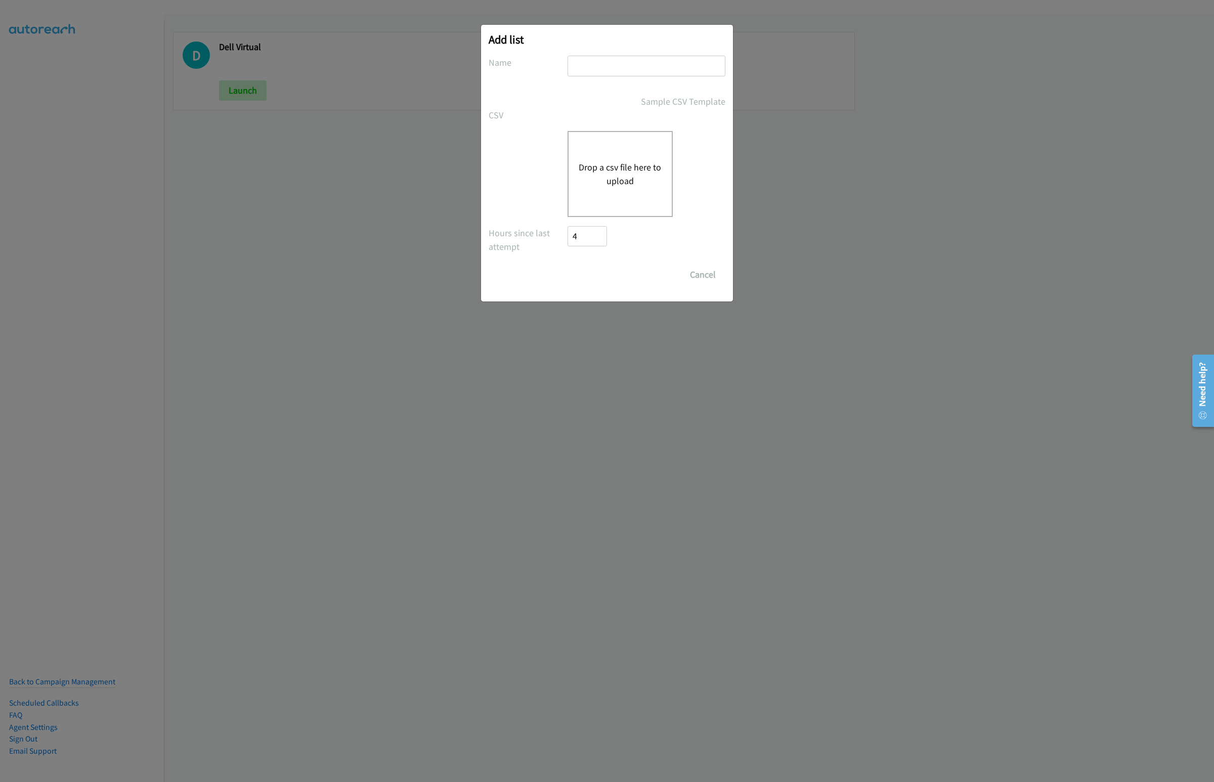
click at [618, 170] on button "Drop a csv file here to upload" at bounding box center [620, 173] width 83 height 27
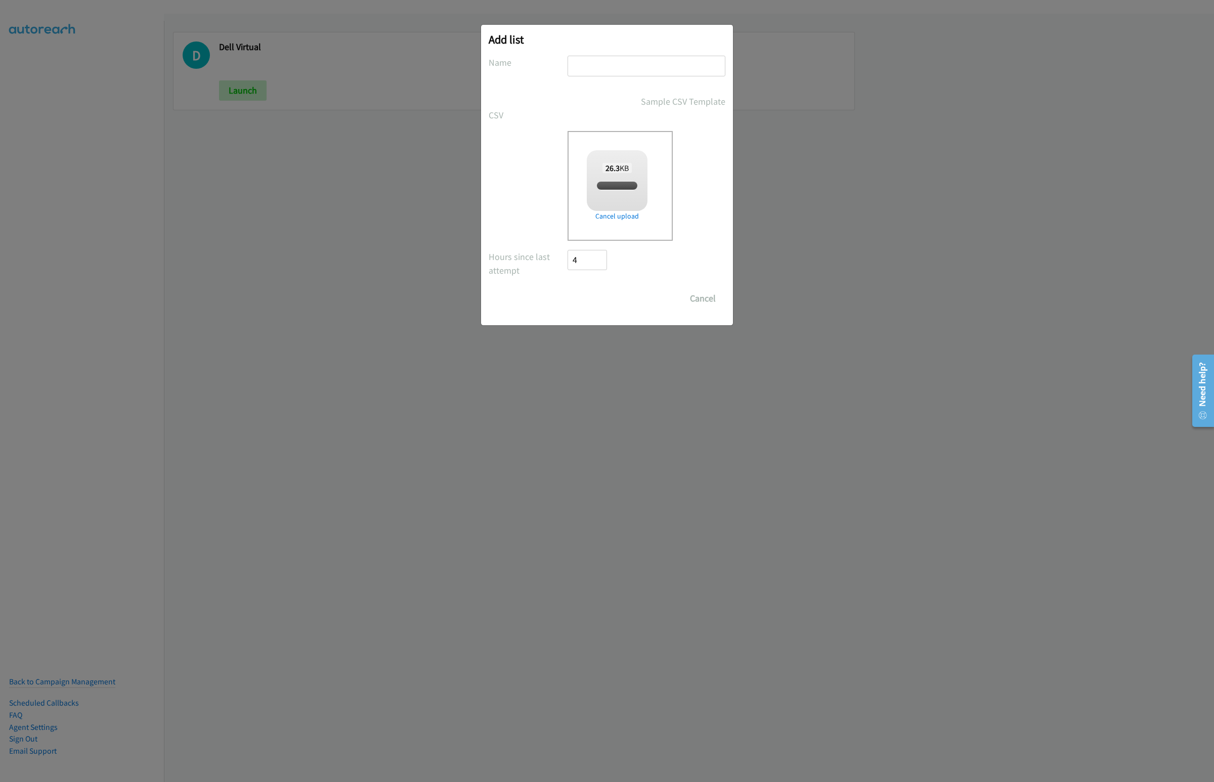
checkbox input "true"
click at [597, 75] on input "text" at bounding box center [647, 66] width 158 height 21
type input "Dell Virtual"
click at [594, 291] on input "Save List" at bounding box center [594, 298] width 53 height 20
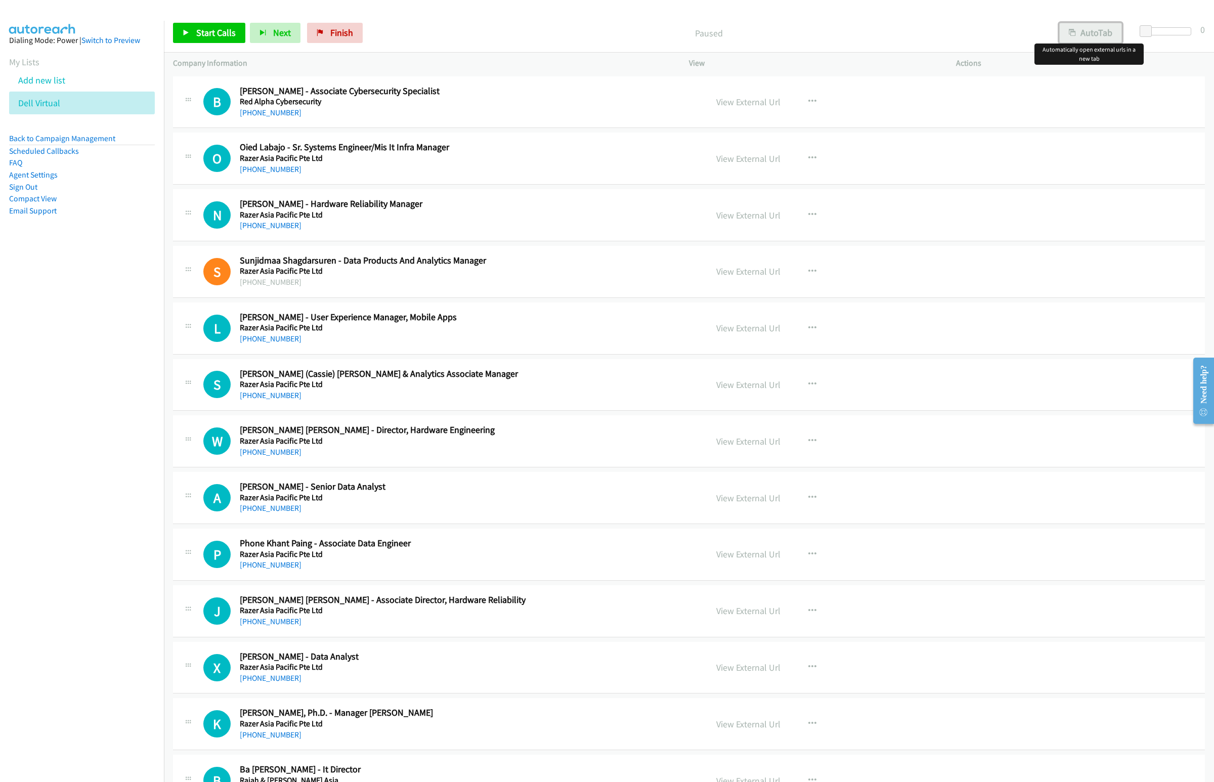
click at [1089, 31] on button "AutoTab" at bounding box center [1090, 33] width 63 height 20
click at [808, 102] on icon "button" at bounding box center [812, 102] width 8 height 8
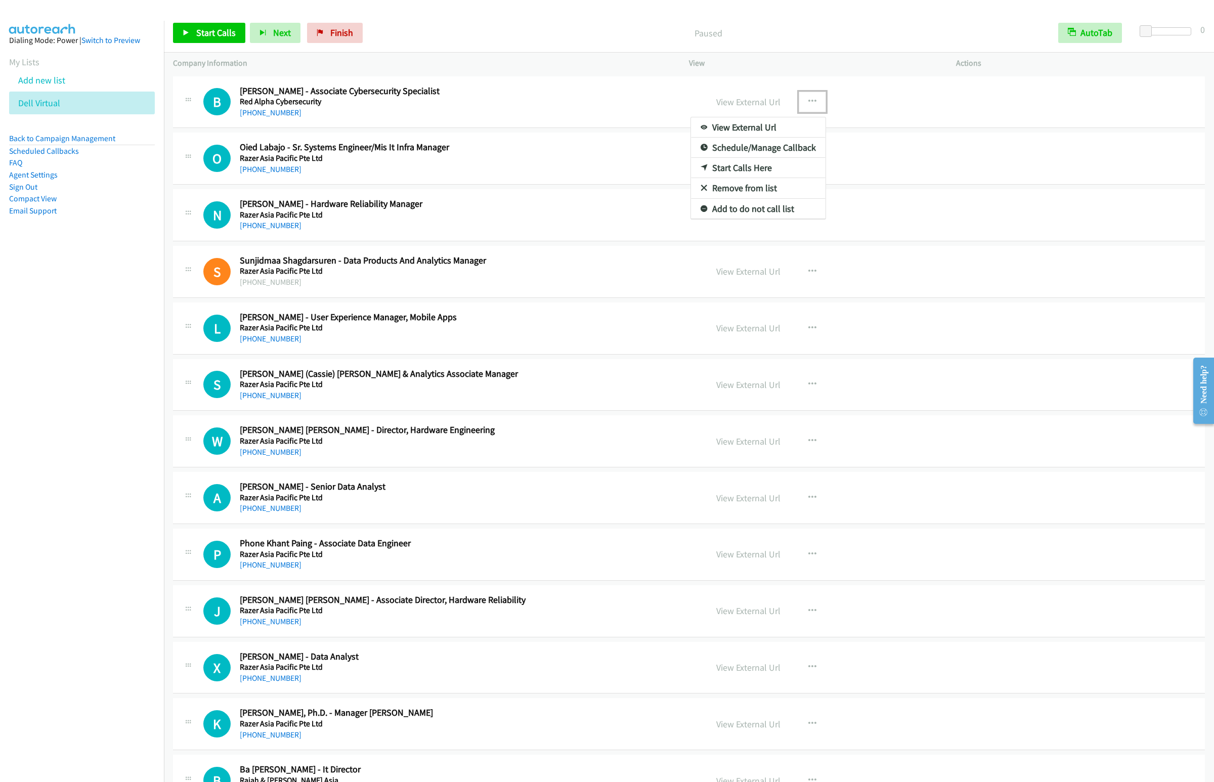
click at [736, 169] on link "Start Calls Here" at bounding box center [758, 168] width 135 height 20
click at [215, 25] on link "Start Calls" at bounding box center [209, 33] width 72 height 20
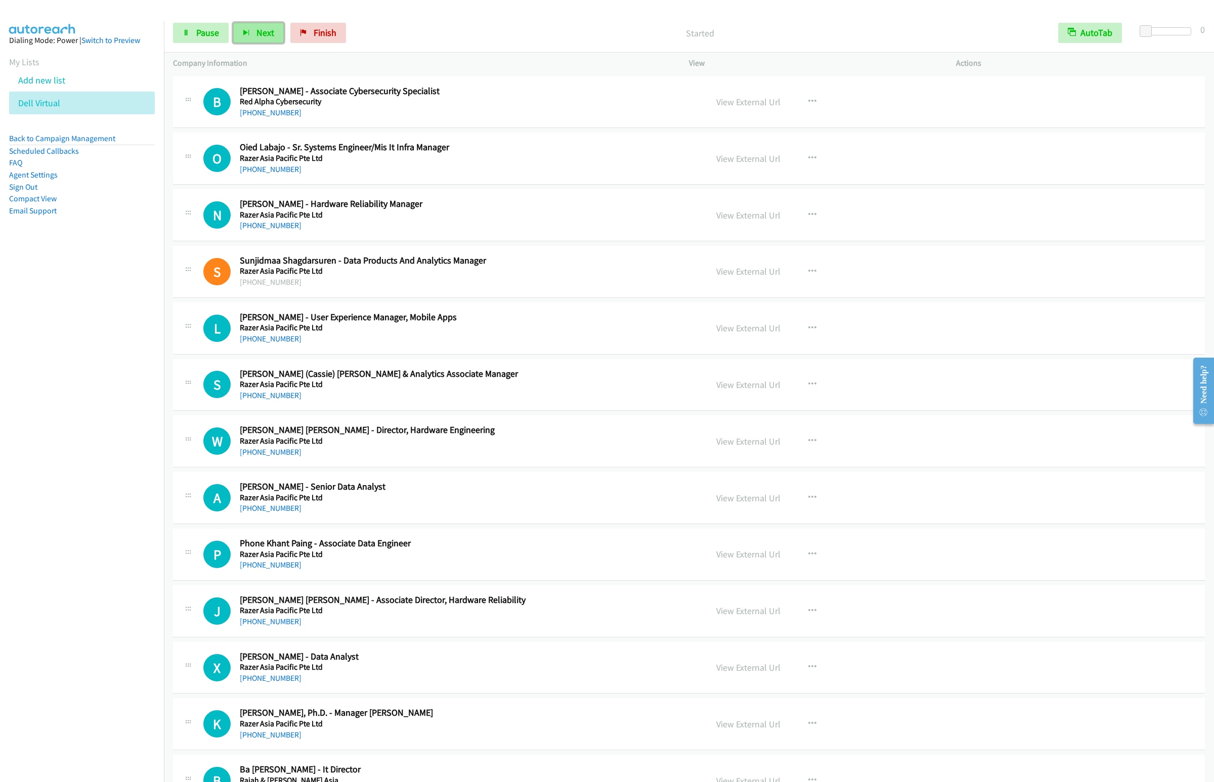
click at [252, 38] on button "Next" at bounding box center [258, 33] width 51 height 20
click at [233, 23] on button "Next" at bounding box center [258, 33] width 51 height 20
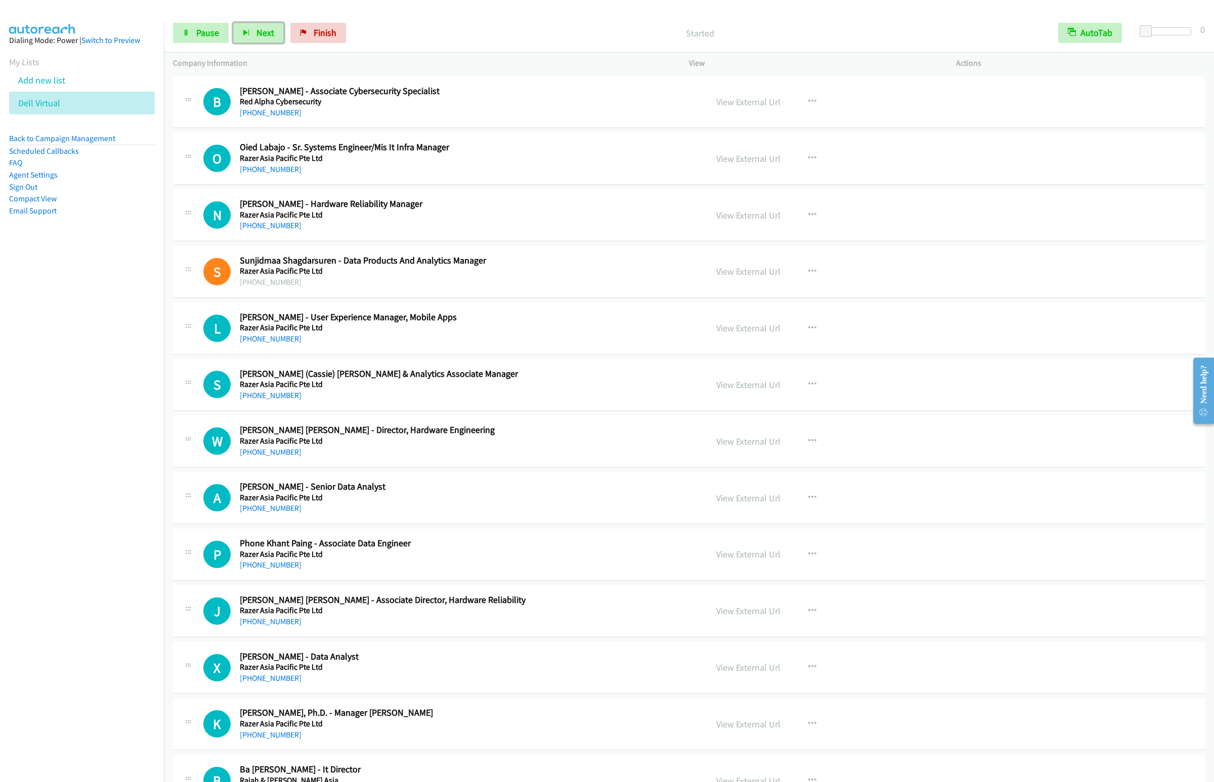
click at [233, 23] on button "Next" at bounding box center [258, 33] width 51 height 20
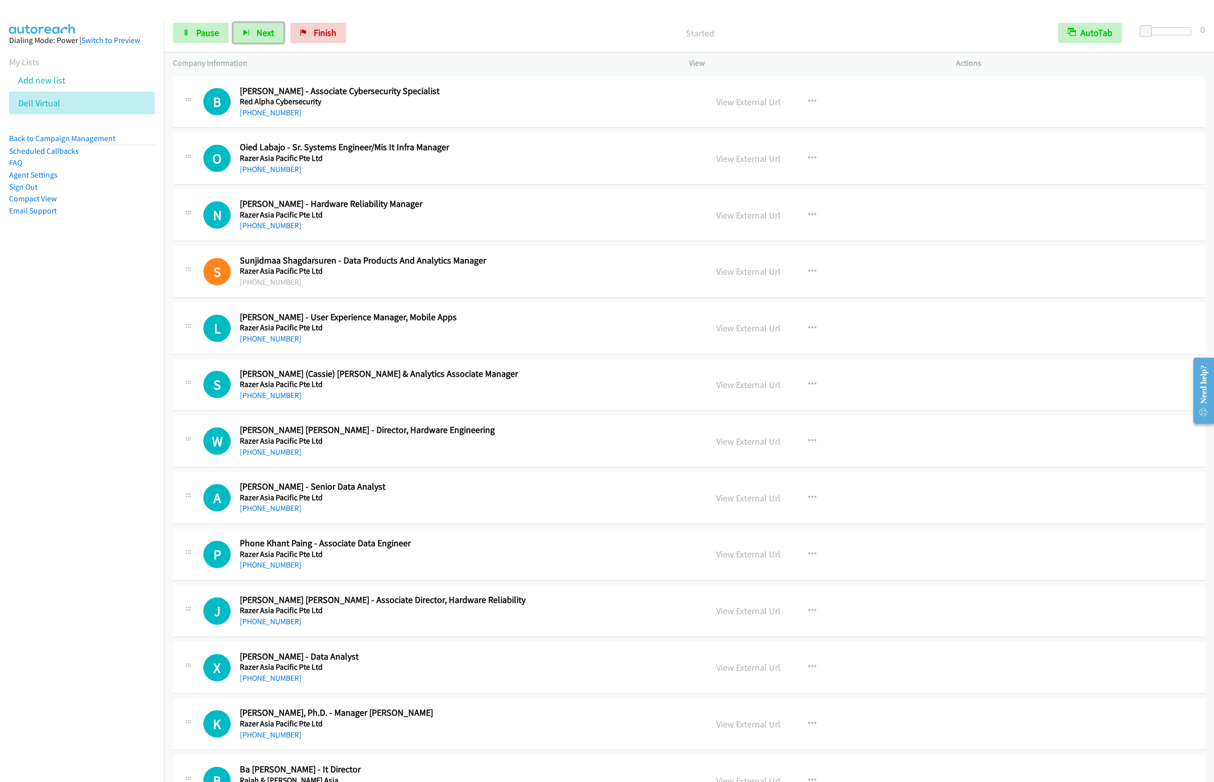
click at [233, 23] on button "Next" at bounding box center [258, 33] width 51 height 20
drag, startPoint x: 312, startPoint y: 29, endPoint x: 678, endPoint y: 45, distance: 367.0
click at [312, 29] on link "Finish" at bounding box center [318, 33] width 56 height 20
